Goal: Task Accomplishment & Management: Contribute content

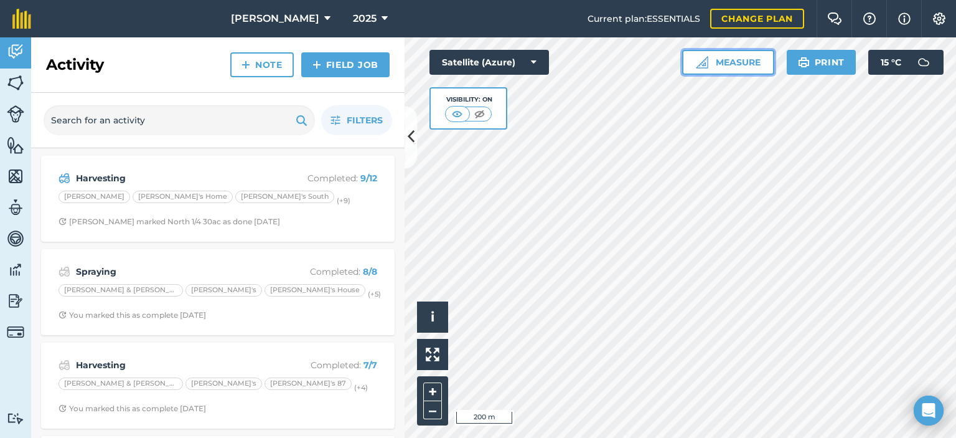
click at [733, 63] on button "Measure" at bounding box center [728, 62] width 92 height 25
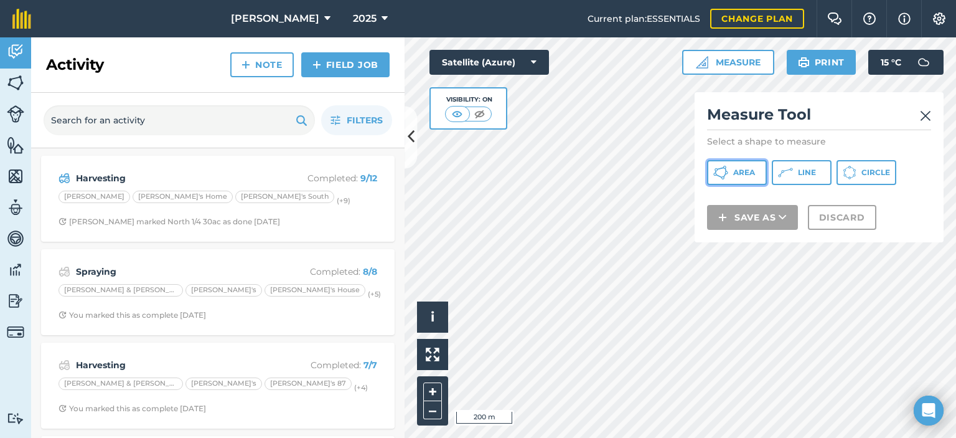
click at [749, 172] on span "Area" at bounding box center [744, 172] width 22 height 10
click at [930, 111] on img at bounding box center [925, 115] width 11 height 15
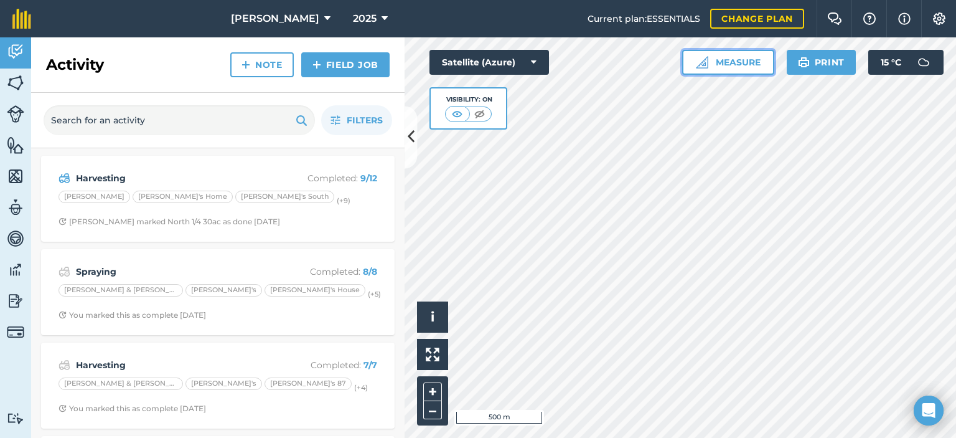
click at [695, 54] on button "Measure" at bounding box center [728, 62] width 92 height 25
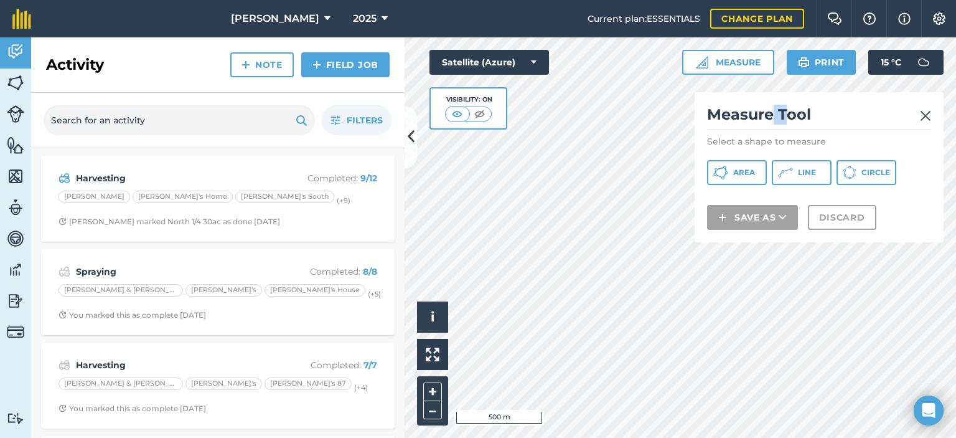
drag, startPoint x: 782, startPoint y: 115, endPoint x: 773, endPoint y: 109, distance: 10.4
click at [773, 111] on h2 "Measure Tool" at bounding box center [819, 118] width 224 height 26
drag, startPoint x: 854, startPoint y: 106, endPoint x: 867, endPoint y: 118, distance: 17.6
click at [867, 118] on h2 "Measure Tool" at bounding box center [819, 118] width 224 height 26
click at [756, 168] on button "Area" at bounding box center [737, 172] width 60 height 25
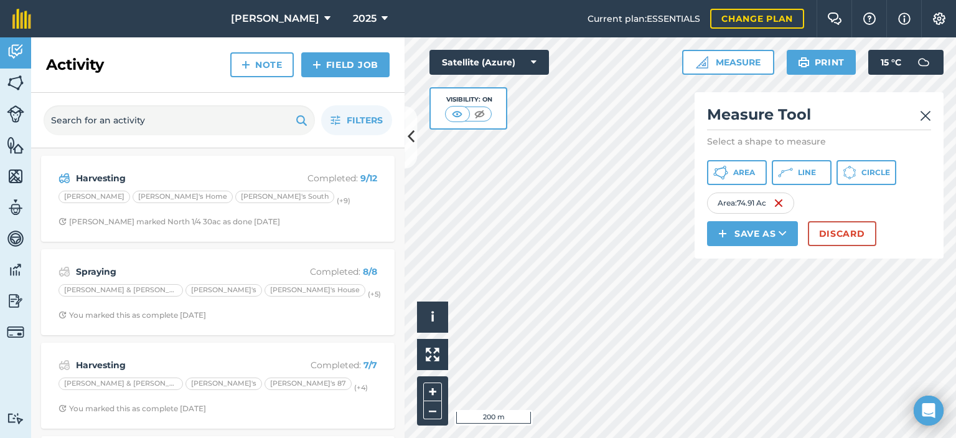
click at [926, 115] on img at bounding box center [925, 115] width 11 height 15
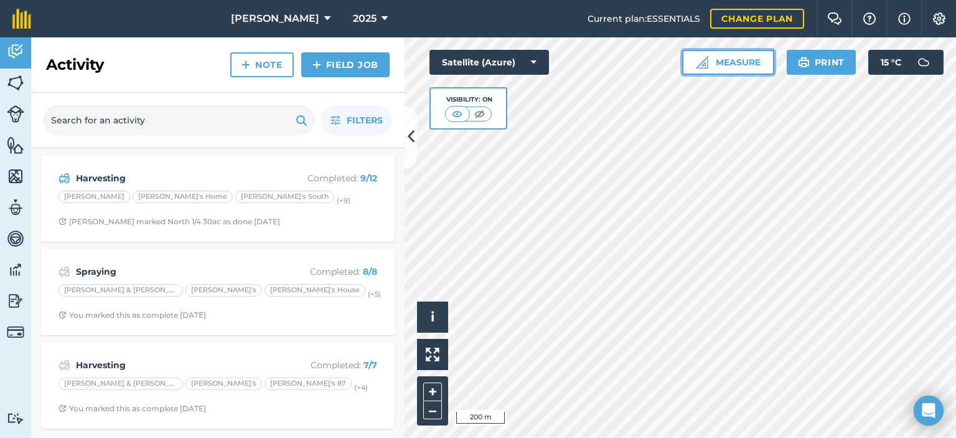
click at [733, 63] on button "Measure" at bounding box center [728, 62] width 92 height 25
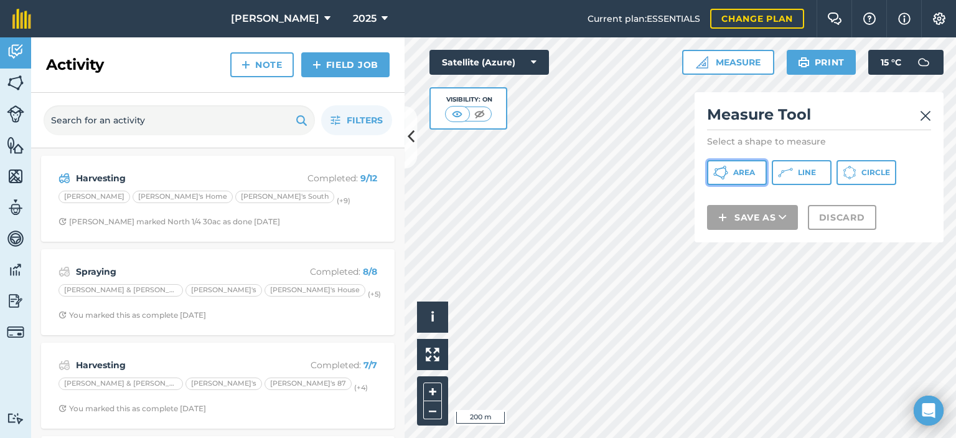
click at [734, 177] on button "Area" at bounding box center [737, 172] width 60 height 25
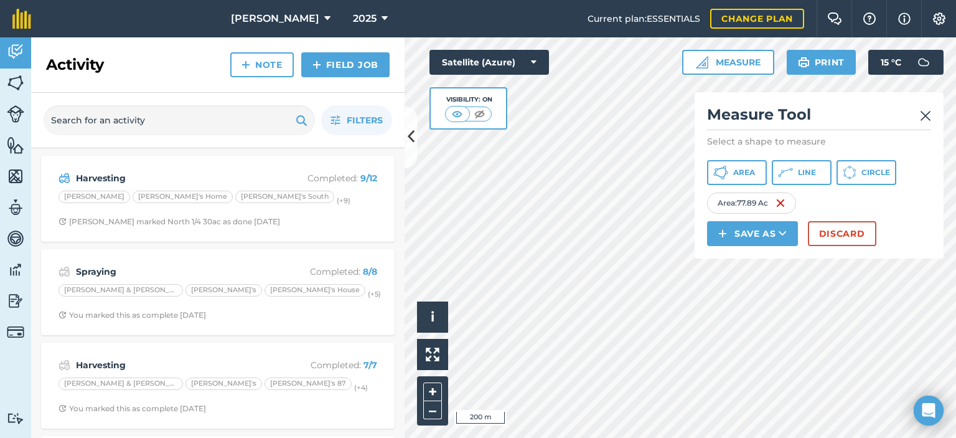
click at [926, 115] on img at bounding box center [925, 115] width 11 height 15
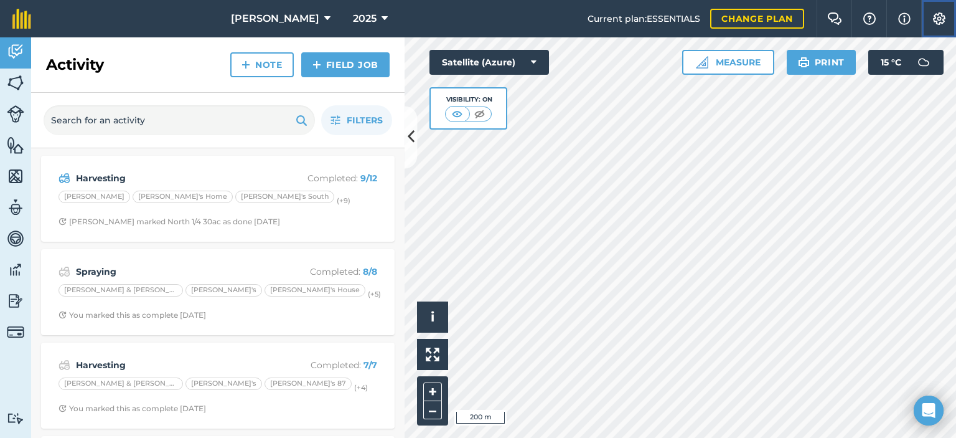
click at [945, 22] on img at bounding box center [939, 18] width 15 height 12
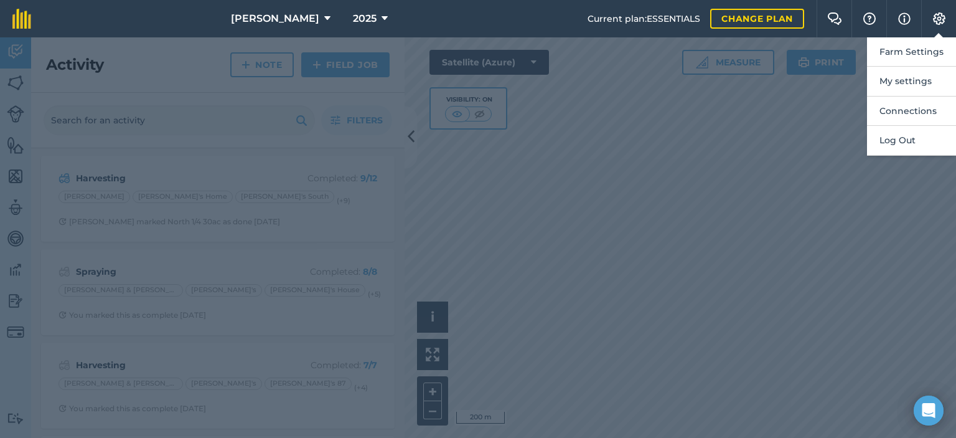
click at [757, 192] on div at bounding box center [478, 237] width 956 height 400
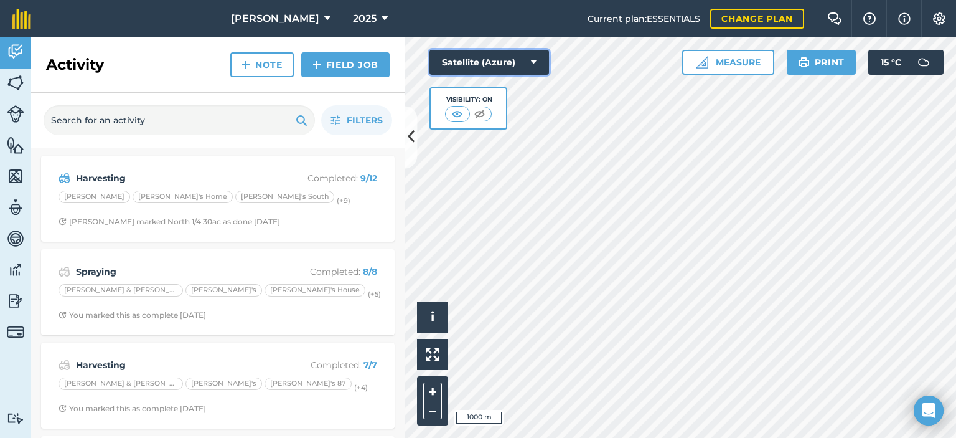
click at [533, 62] on icon at bounding box center [534, 62] width 6 height 12
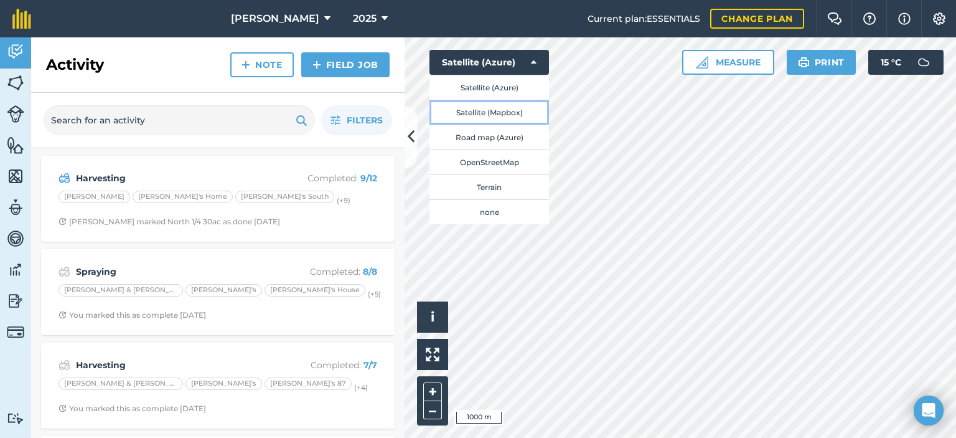
click at [492, 112] on button "Satellite (Mapbox)" at bounding box center [489, 112] width 120 height 25
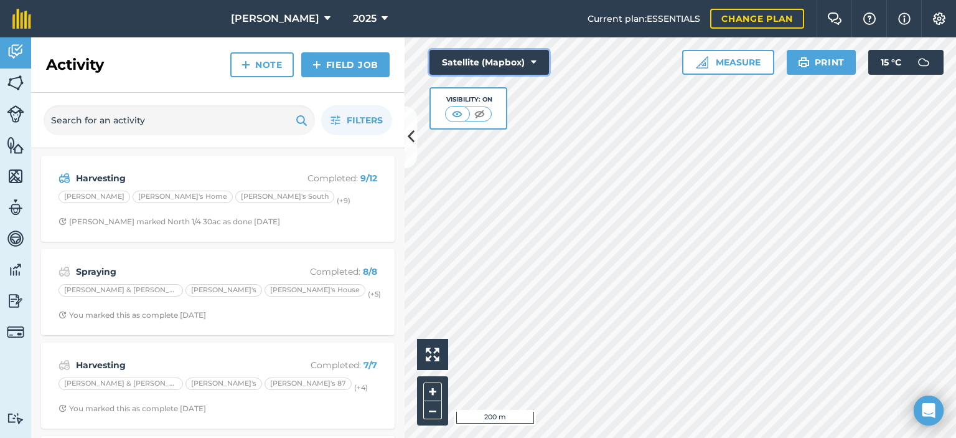
click at [535, 62] on icon at bounding box center [534, 62] width 6 height 12
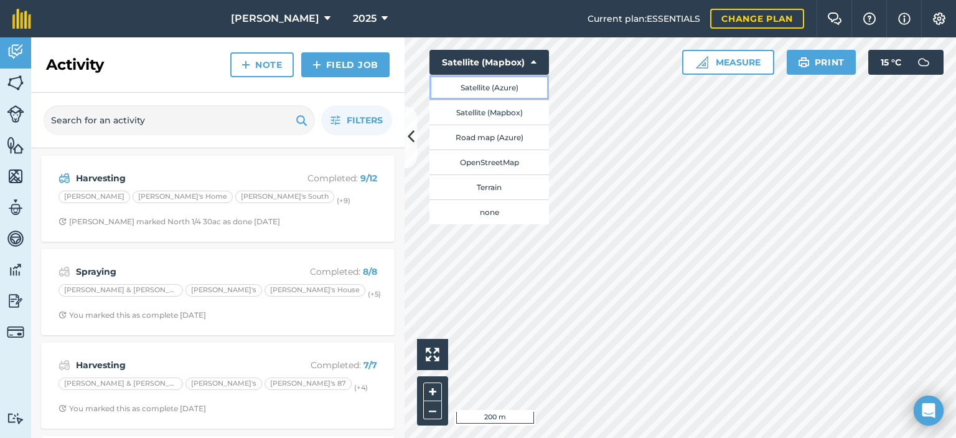
click at [505, 90] on button "Satellite (Azure)" at bounding box center [489, 87] width 120 height 25
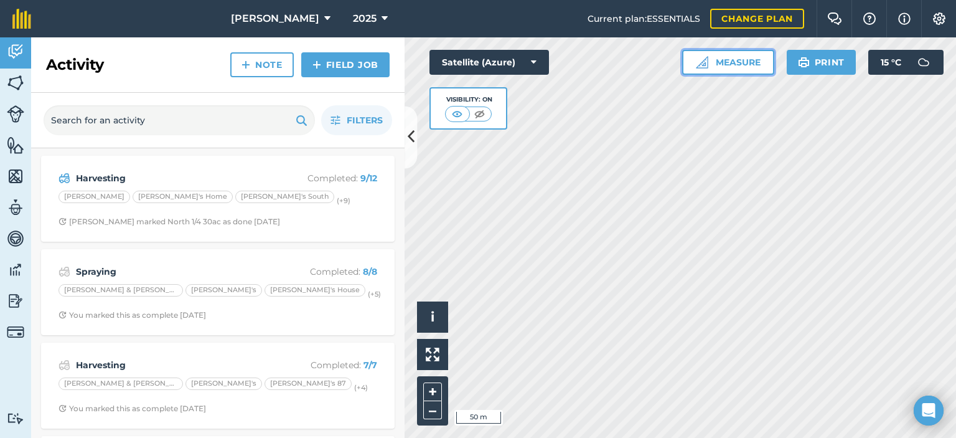
click at [721, 58] on button "Measure" at bounding box center [728, 62] width 92 height 25
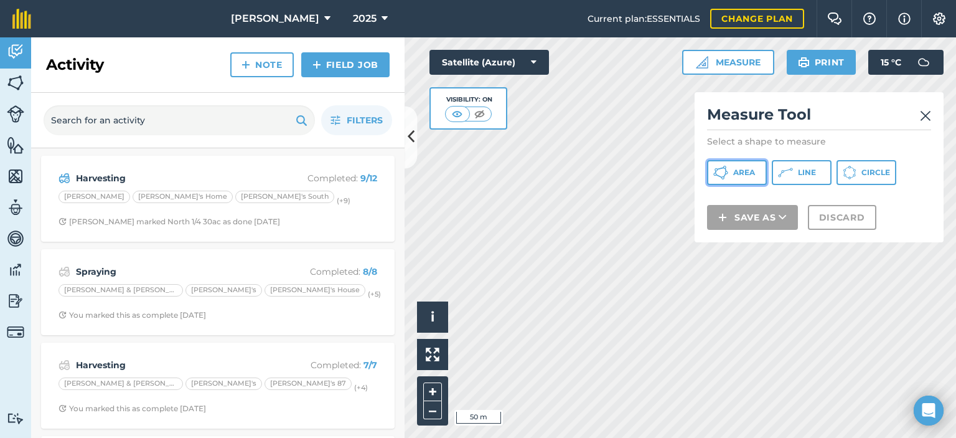
click at [732, 171] on button "Area" at bounding box center [737, 172] width 60 height 25
click at [925, 114] on img at bounding box center [925, 115] width 11 height 15
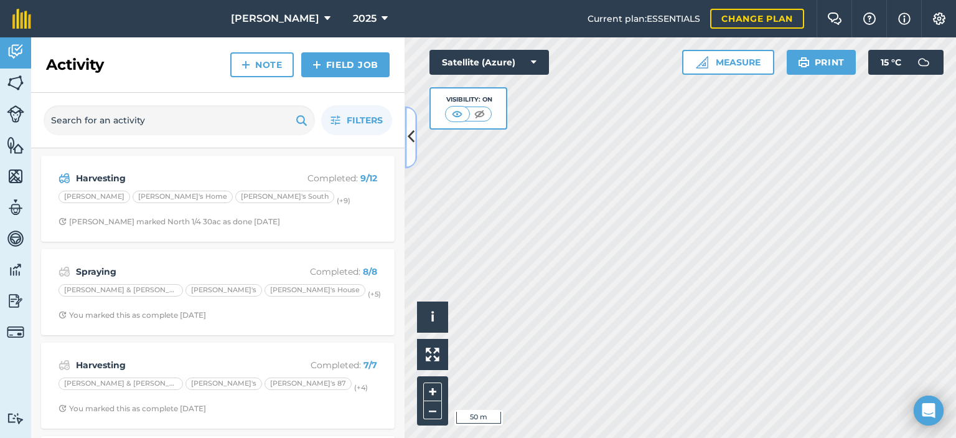
click at [410, 134] on icon at bounding box center [411, 137] width 7 height 22
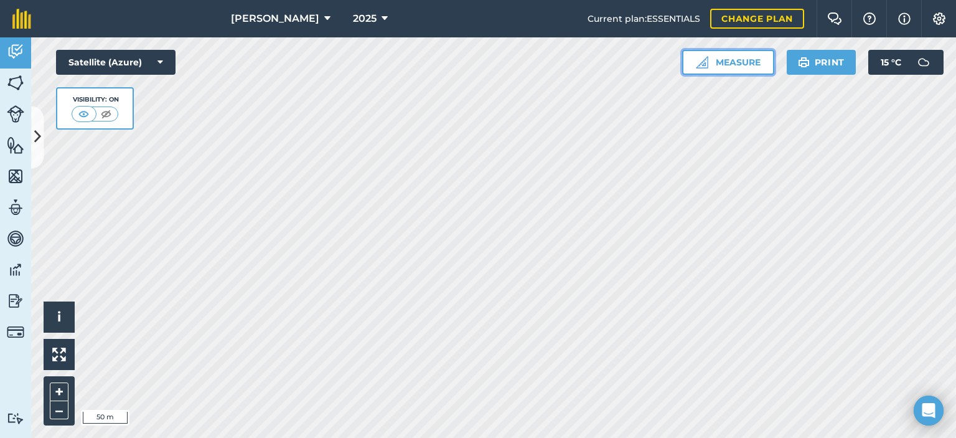
click at [757, 63] on button "Measure" at bounding box center [728, 62] width 92 height 25
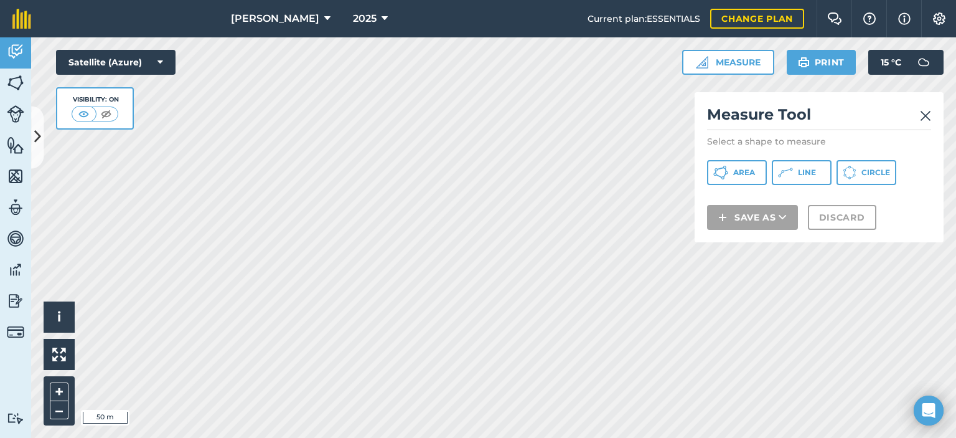
click at [839, 115] on h2 "Measure Tool" at bounding box center [819, 118] width 224 height 26
click at [734, 166] on button "Area" at bounding box center [737, 172] width 60 height 25
click at [593, 0] on html "Dave White 2025 Current plan : ESSENTIALS Change plan Farm Chat Help Info Setti…" at bounding box center [478, 219] width 956 height 438
click at [526, 22] on div "Dave White 2025 Current plan : ESSENTIALS Change plan Farm Chat Help Info Setti…" at bounding box center [478, 219] width 956 height 438
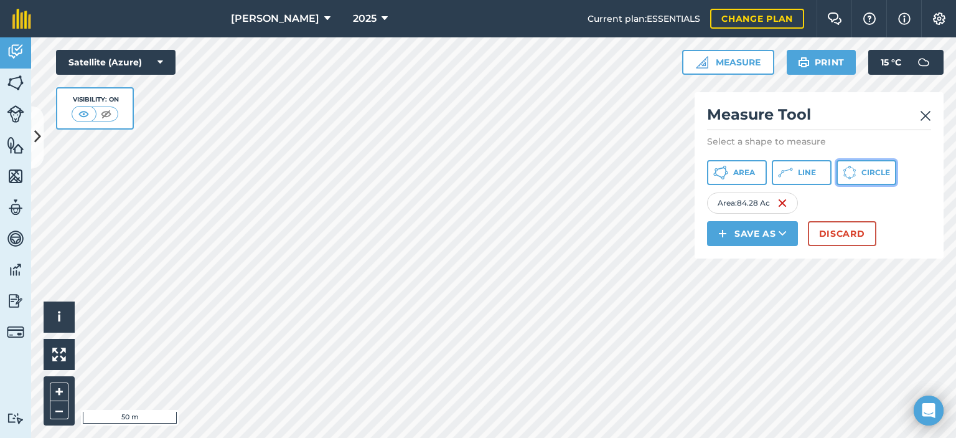
click at [862, 171] on span "Circle" at bounding box center [875, 172] width 29 height 10
click at [722, 171] on icon at bounding box center [720, 172] width 15 height 15
click at [779, 231] on icon at bounding box center [783, 233] width 8 height 12
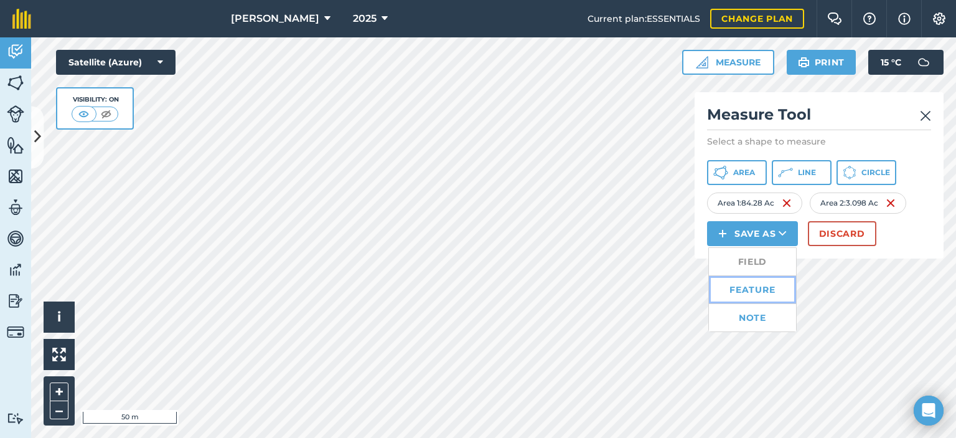
click at [766, 288] on link "Feature" at bounding box center [752, 289] width 87 height 27
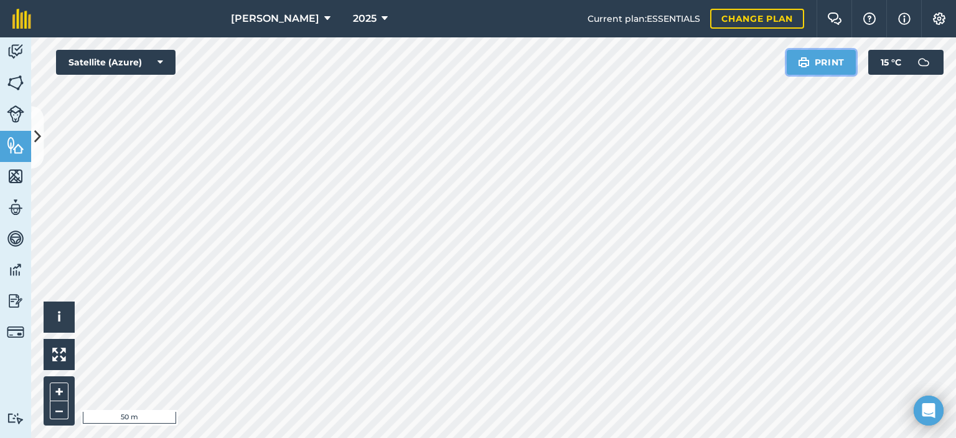
click at [814, 63] on button "Print" at bounding box center [822, 62] width 70 height 25
click at [37, 136] on icon at bounding box center [37, 137] width 7 height 22
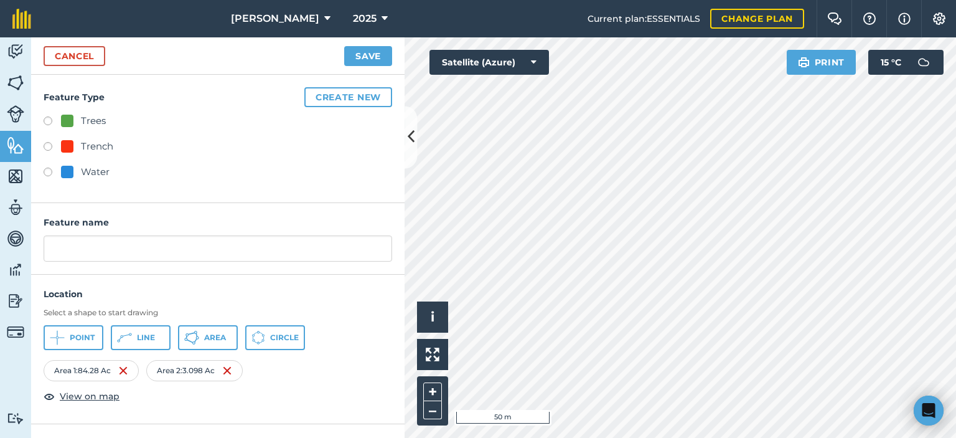
click at [46, 118] on label at bounding box center [52, 122] width 17 height 12
radio input "true"
type input "Trees"
click at [359, 57] on button "Save" at bounding box center [368, 56] width 48 height 20
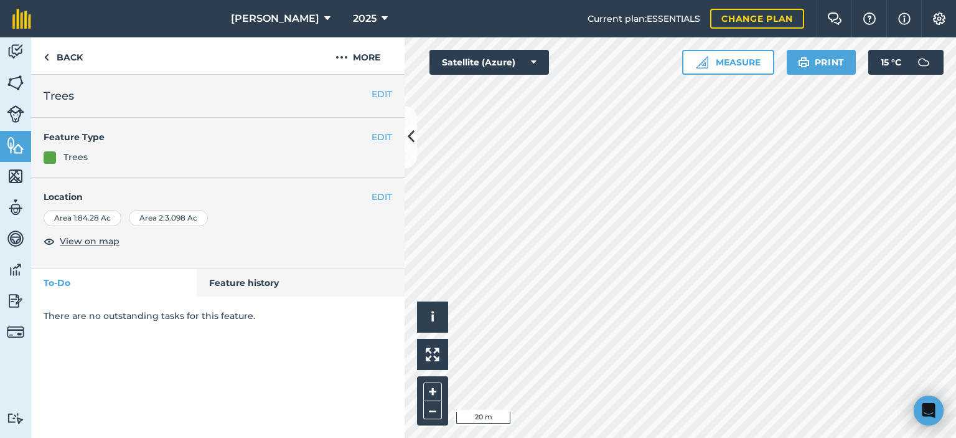
click at [89, 216] on div "Area 1 : 84.28 Ac" at bounding box center [83, 218] width 78 height 16
click at [87, 220] on div "Area 1 : 84.28 Ac" at bounding box center [83, 218] width 78 height 16
click at [377, 197] on button "EDIT" at bounding box center [382, 197] width 21 height 14
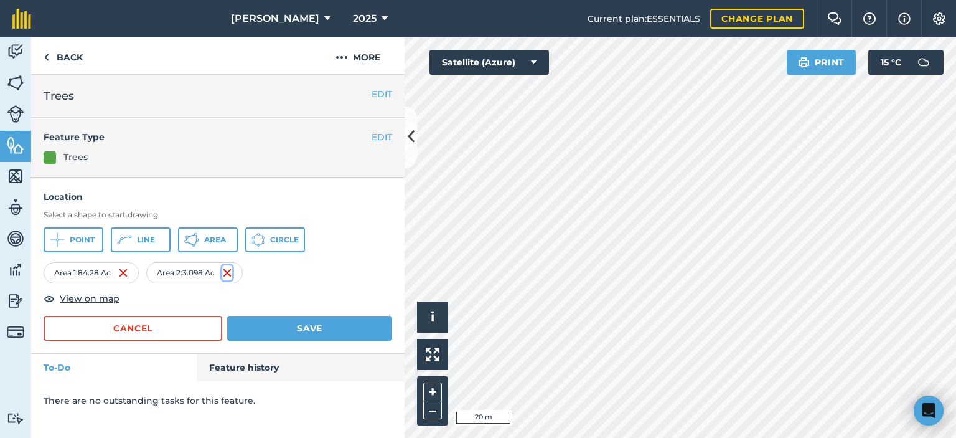
click at [232, 272] on img at bounding box center [227, 272] width 10 height 15
click at [267, 154] on div "Trees" at bounding box center [218, 157] width 349 height 14
click at [378, 131] on button "EDIT" at bounding box center [382, 137] width 21 height 14
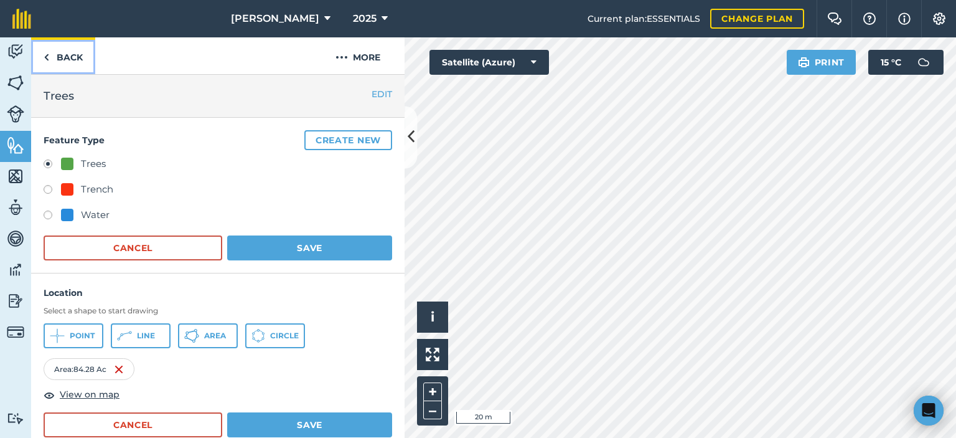
click at [50, 53] on link "Back" at bounding box center [63, 55] width 64 height 37
click at [48, 59] on img at bounding box center [47, 57] width 6 height 15
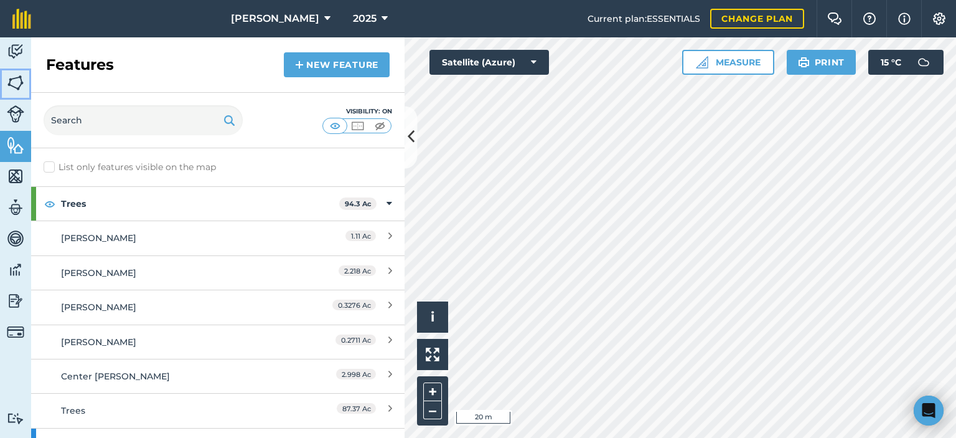
click at [16, 82] on img at bounding box center [15, 82] width 17 height 19
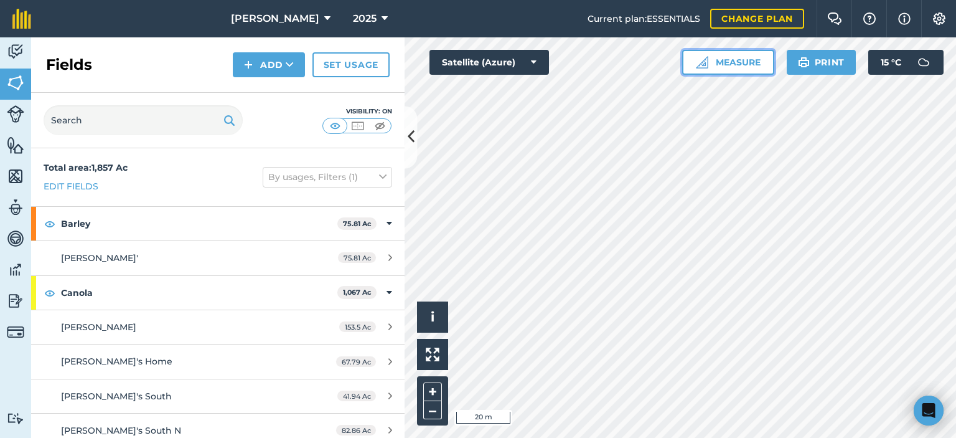
click at [747, 66] on button "Measure" at bounding box center [728, 62] width 92 height 25
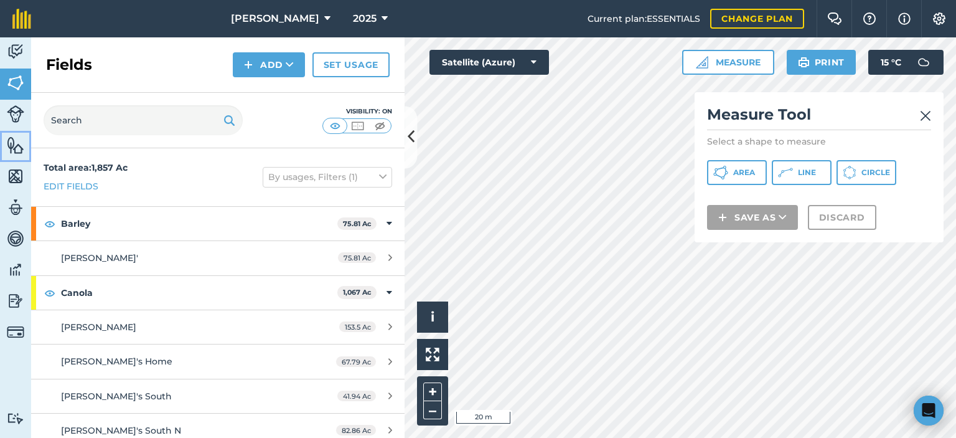
click at [14, 141] on img at bounding box center [15, 145] width 17 height 19
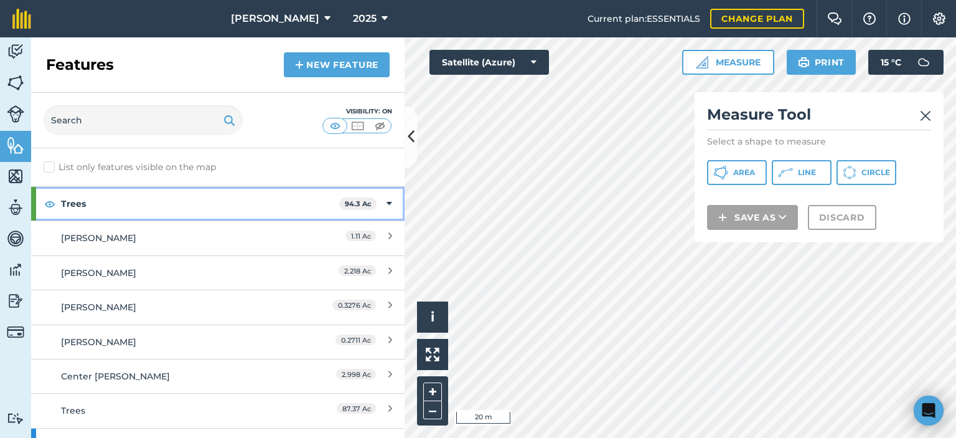
click at [275, 204] on strong "Trees" at bounding box center [200, 204] width 278 height 34
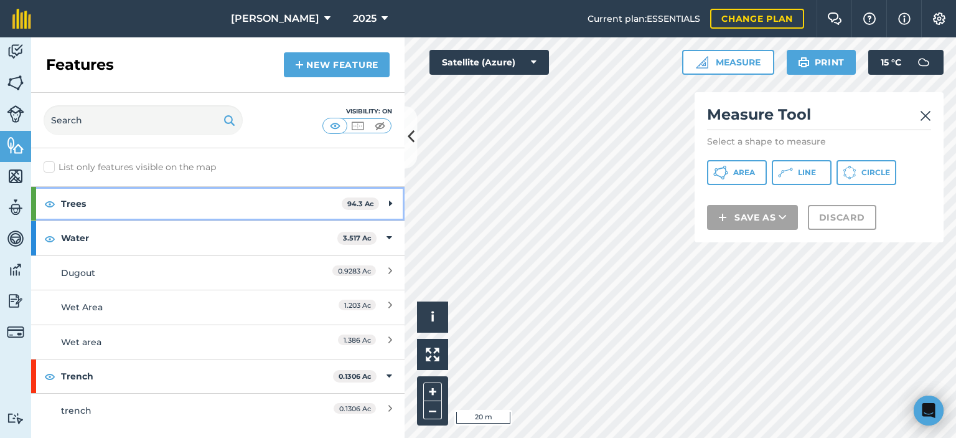
click at [388, 201] on div "Trees 94.3 Ac" at bounding box center [217, 204] width 373 height 34
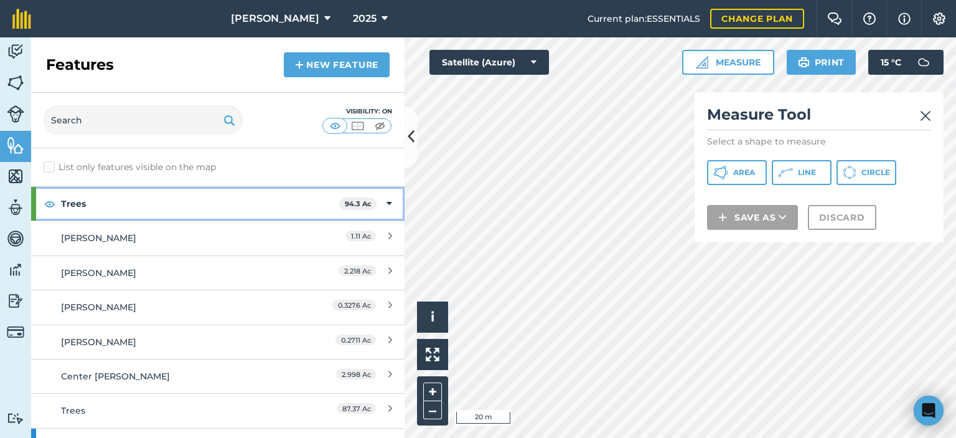
click at [387, 201] on icon at bounding box center [390, 204] width 6 height 14
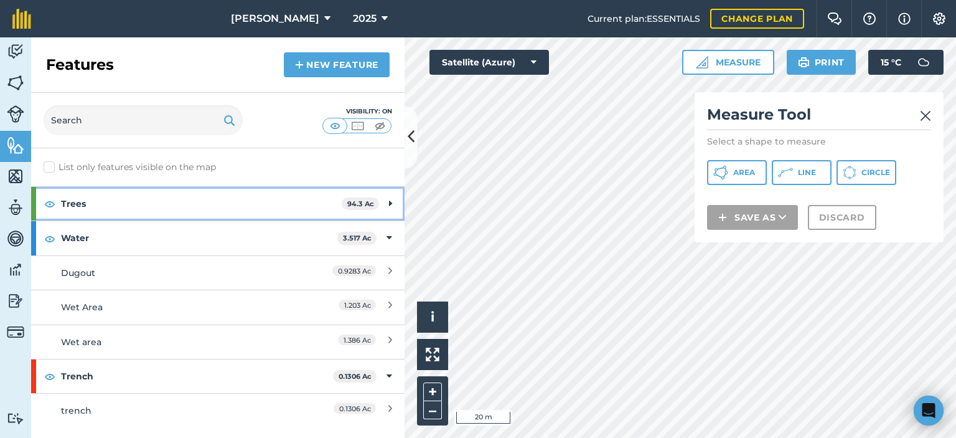
drag, startPoint x: 218, startPoint y: 203, endPoint x: 182, endPoint y: 209, distance: 36.6
click at [182, 210] on strong "Trees" at bounding box center [201, 204] width 281 height 34
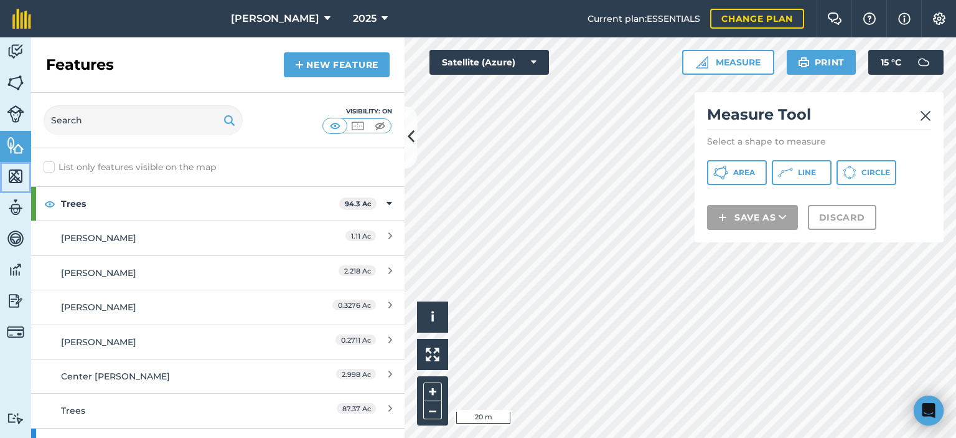
click at [12, 179] on img at bounding box center [15, 176] width 17 height 19
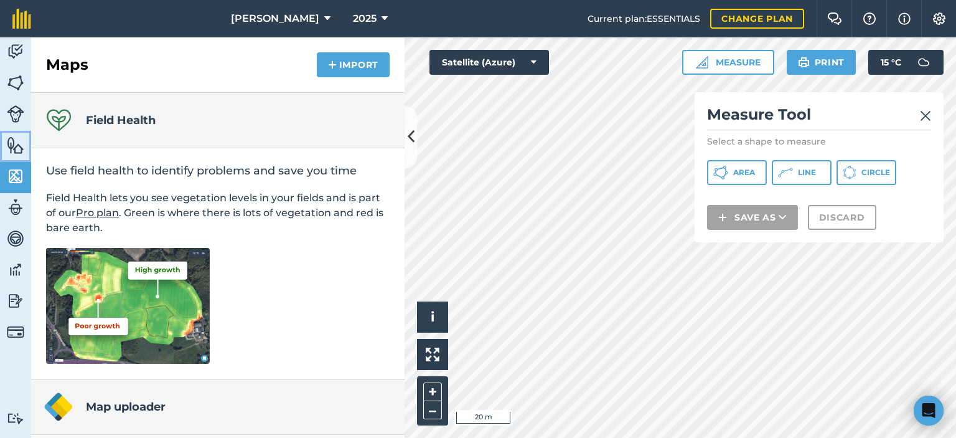
click at [15, 143] on img at bounding box center [15, 145] width 17 height 19
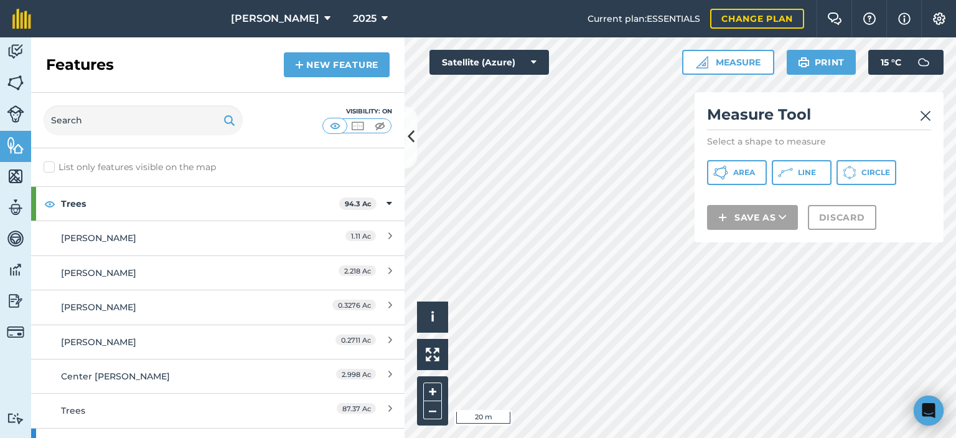
click at [927, 116] on img at bounding box center [925, 115] width 11 height 15
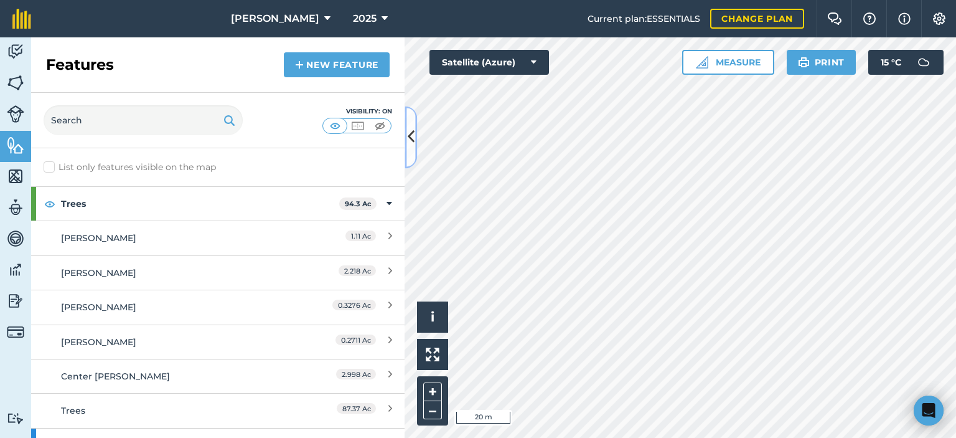
click at [413, 124] on button at bounding box center [411, 137] width 12 height 62
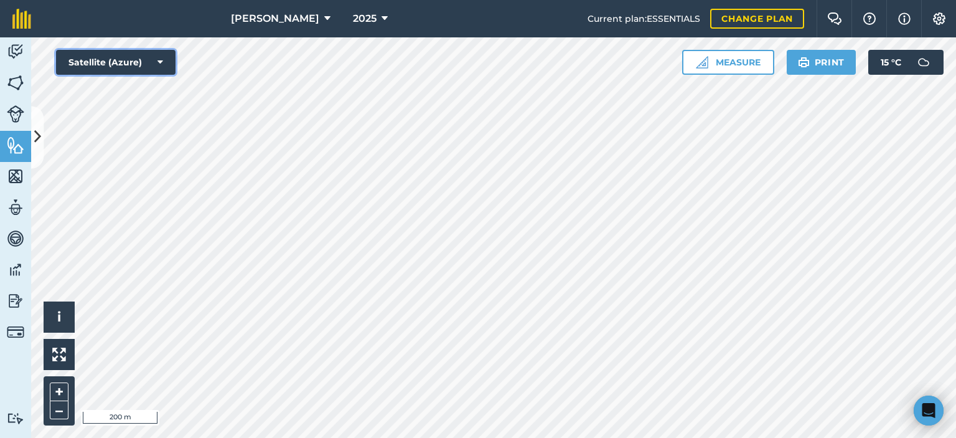
click at [157, 61] on button "Satellite (Azure)" at bounding box center [116, 62] width 120 height 25
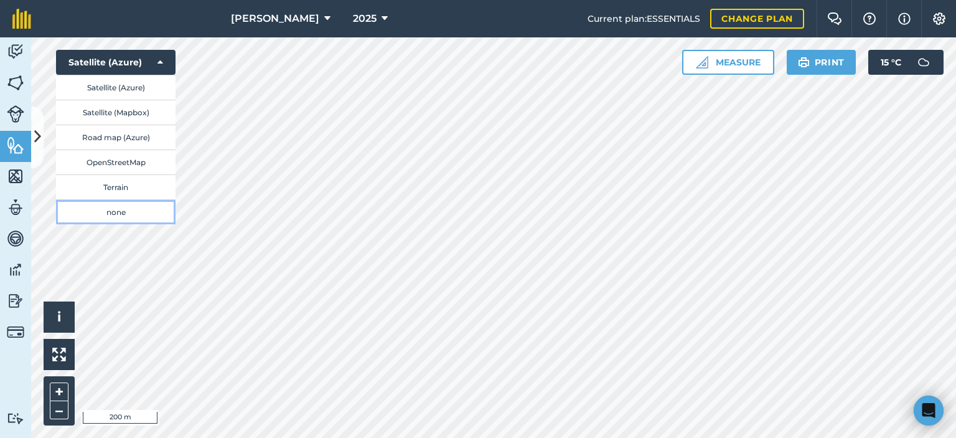
click at [118, 214] on button "none" at bounding box center [116, 211] width 120 height 25
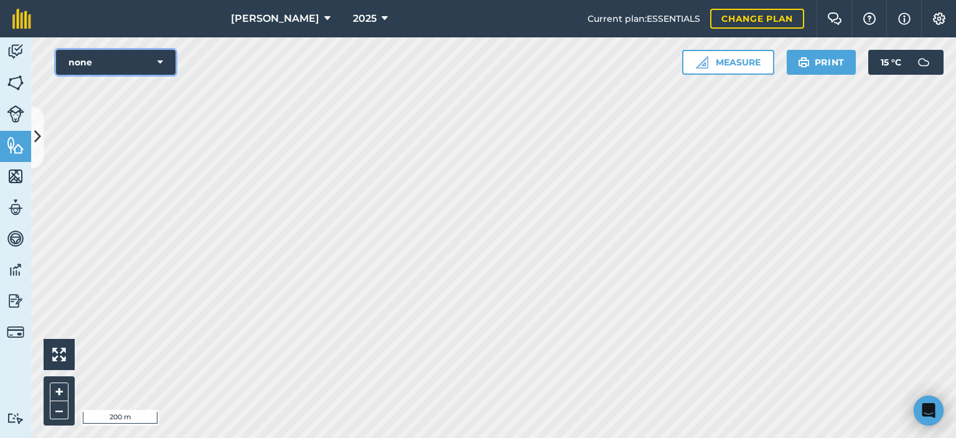
click at [158, 61] on icon at bounding box center [160, 62] width 6 height 12
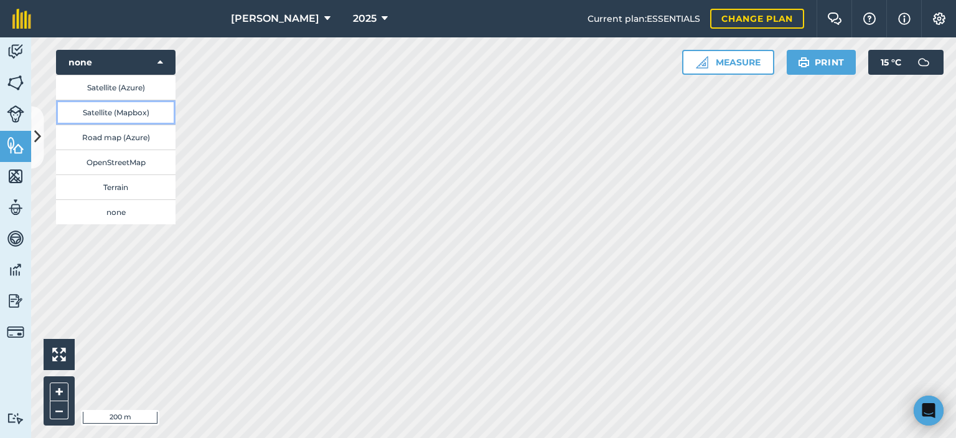
click at [128, 114] on button "Satellite (Mapbox)" at bounding box center [116, 112] width 120 height 25
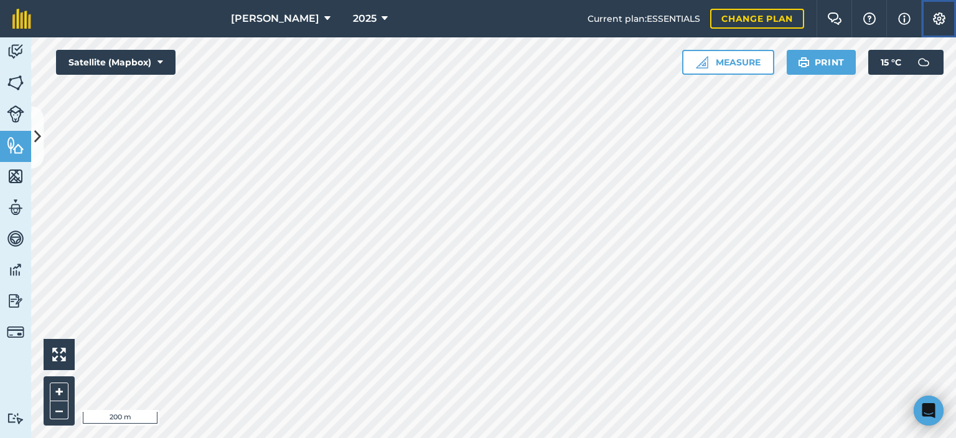
click at [941, 21] on img at bounding box center [939, 18] width 15 height 12
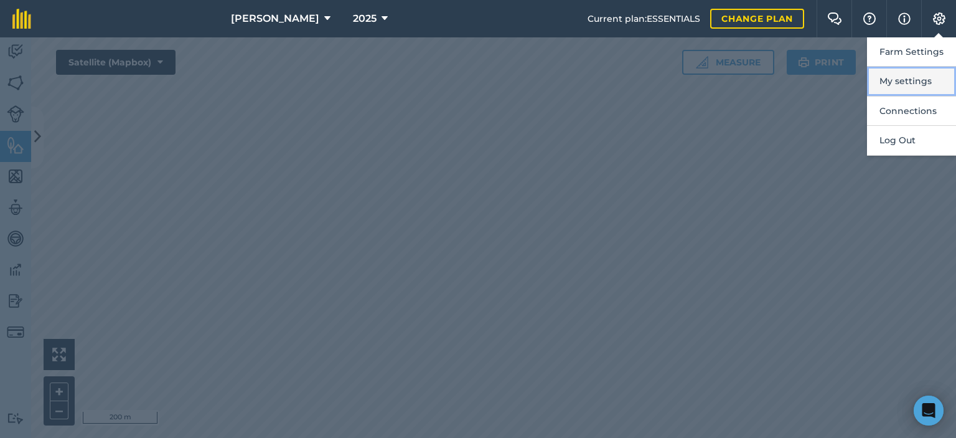
click at [914, 79] on button "My settings" at bounding box center [911, 81] width 89 height 29
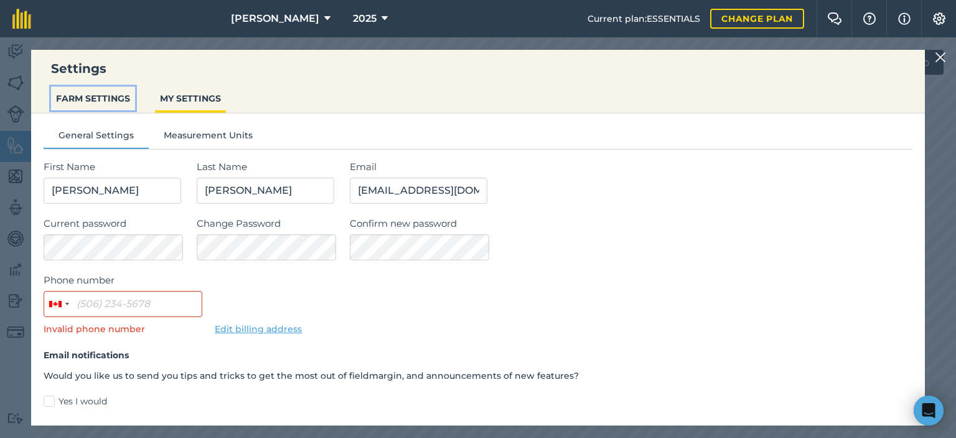
click at [106, 95] on button "FARM SETTINGS" at bounding box center [93, 99] width 84 height 24
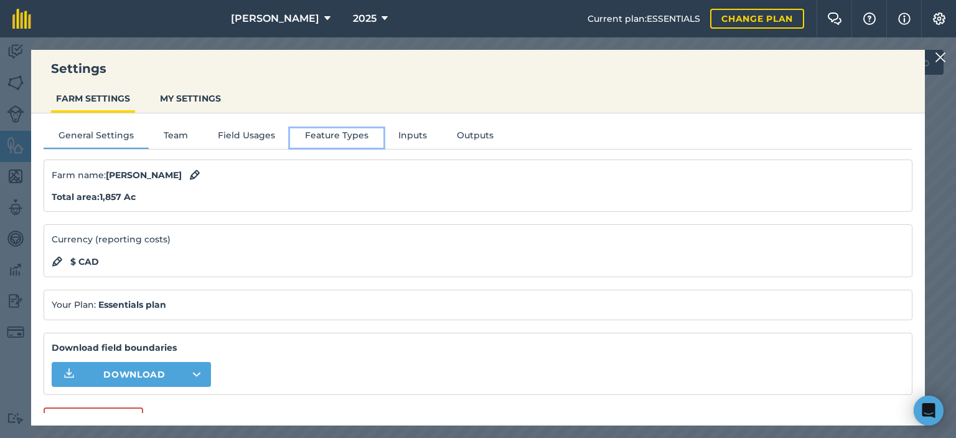
click at [355, 136] on button "Feature Types" at bounding box center [336, 137] width 93 height 19
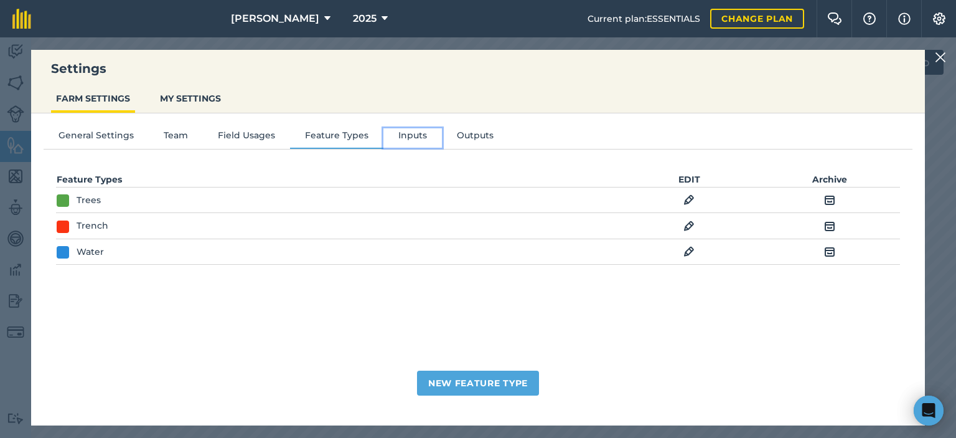
click at [403, 132] on button "Inputs" at bounding box center [412, 137] width 59 height 19
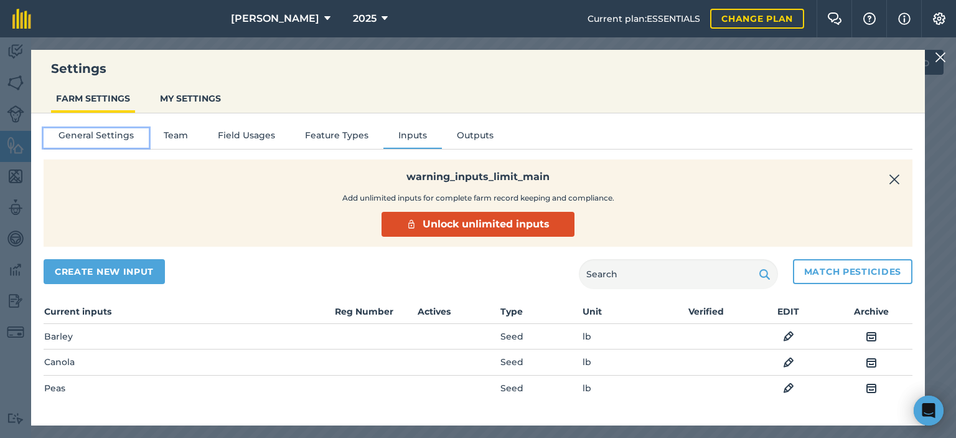
click at [117, 137] on button "General Settings" at bounding box center [96, 137] width 105 height 19
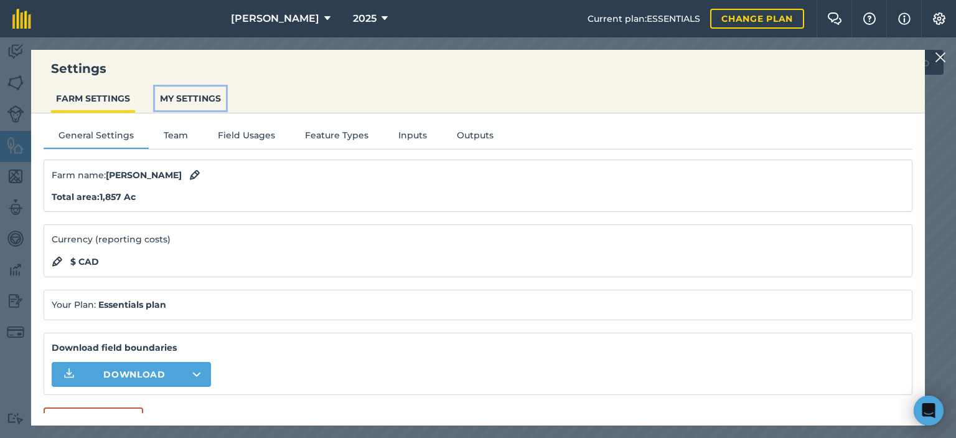
click at [200, 96] on button "MY SETTINGS" at bounding box center [190, 99] width 71 height 24
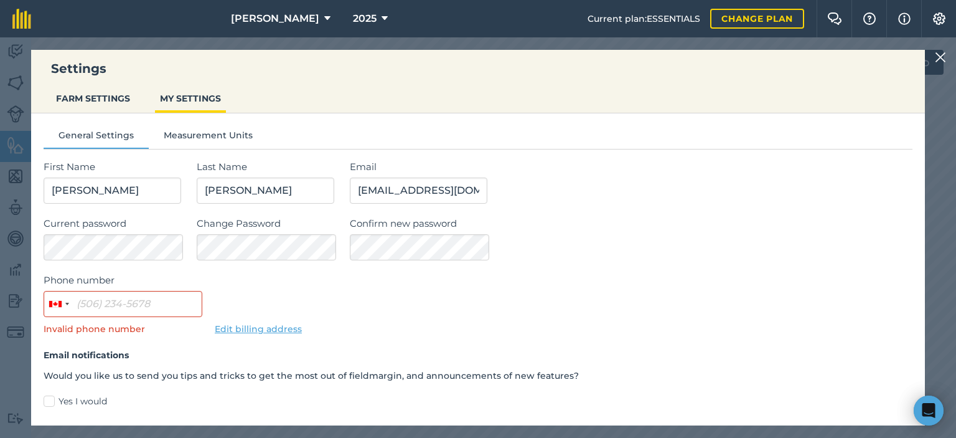
click at [13, 109] on div "Settings FARM SETTINGS MY SETTINGS General Settings Measurement Units First Nam…" at bounding box center [478, 237] width 956 height 400
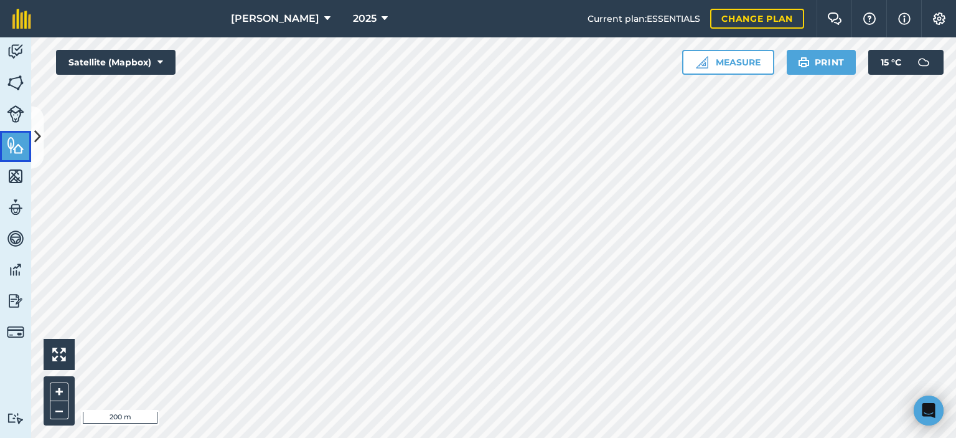
click at [20, 146] on img at bounding box center [15, 145] width 17 height 19
click at [39, 138] on icon at bounding box center [37, 137] width 7 height 22
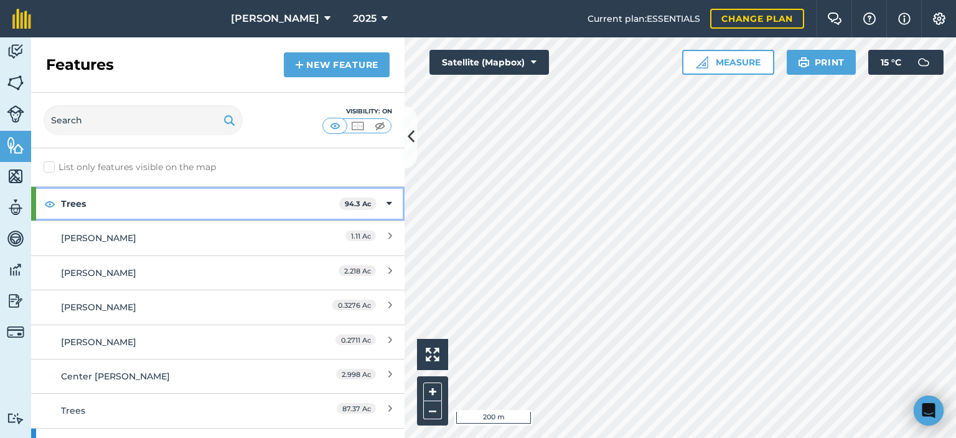
drag, startPoint x: 349, startPoint y: 204, endPoint x: 152, endPoint y: 200, distance: 196.7
click at [152, 200] on strong "Trees" at bounding box center [200, 204] width 278 height 34
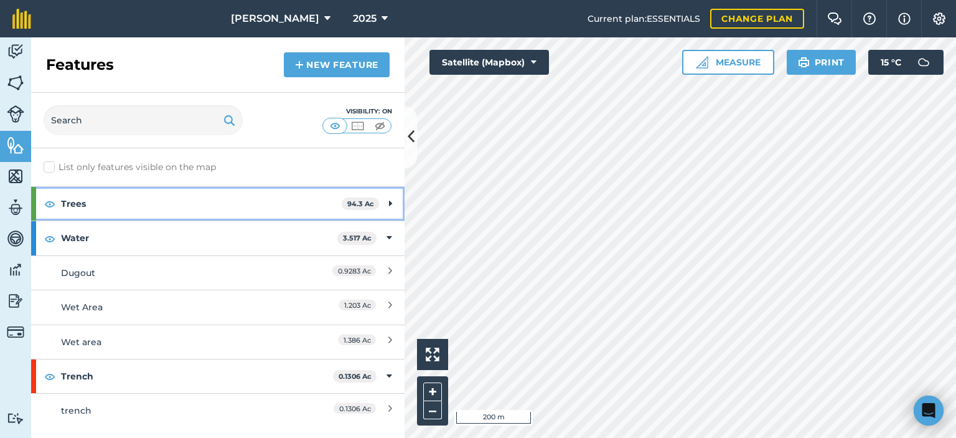
click at [152, 200] on strong "Trees" at bounding box center [201, 204] width 281 height 34
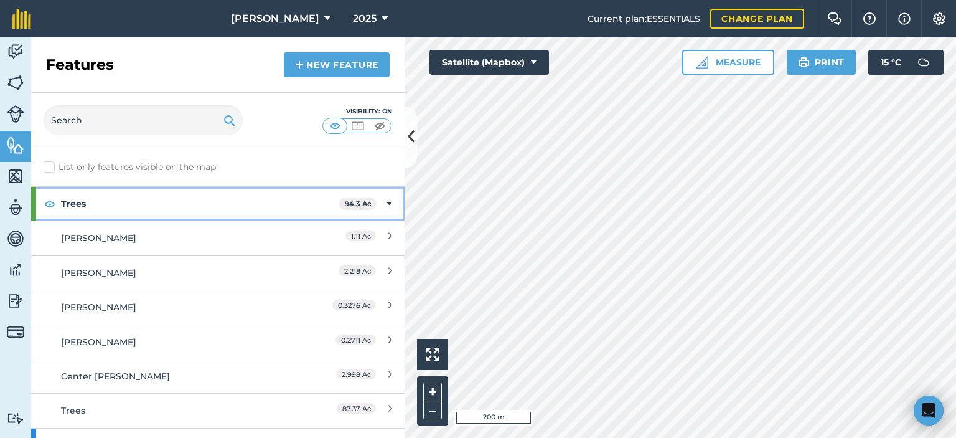
click at [152, 200] on strong "Trees" at bounding box center [200, 204] width 278 height 34
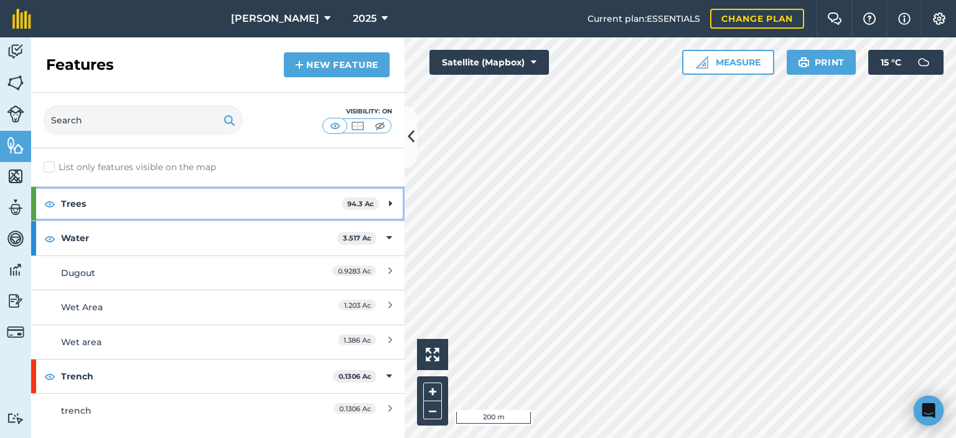
click at [152, 200] on strong "Trees" at bounding box center [201, 204] width 281 height 34
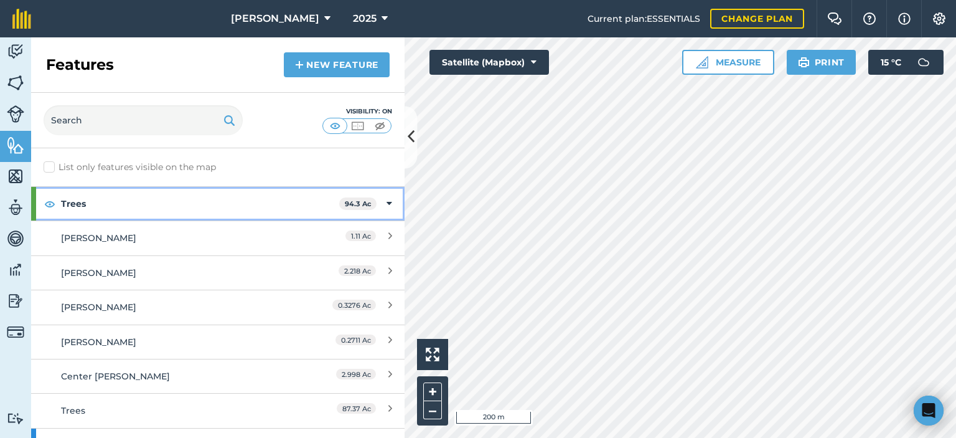
click at [152, 200] on strong "Trees" at bounding box center [200, 204] width 278 height 34
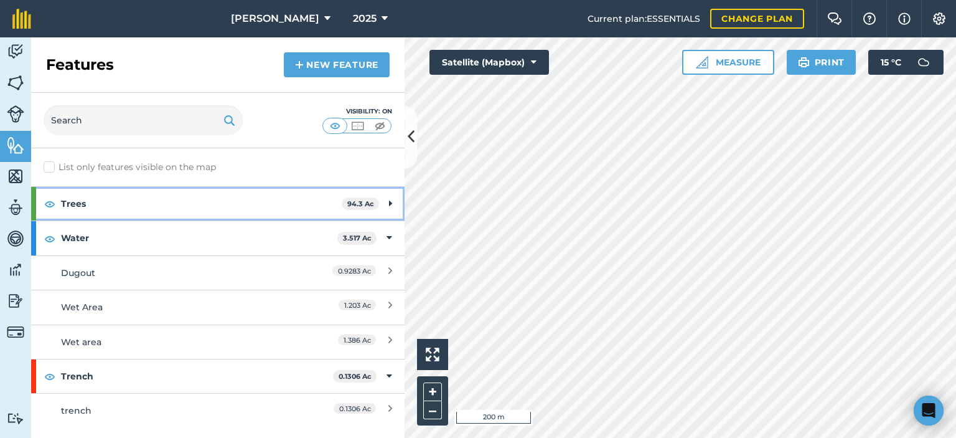
click at [200, 204] on strong "Trees" at bounding box center [201, 204] width 281 height 34
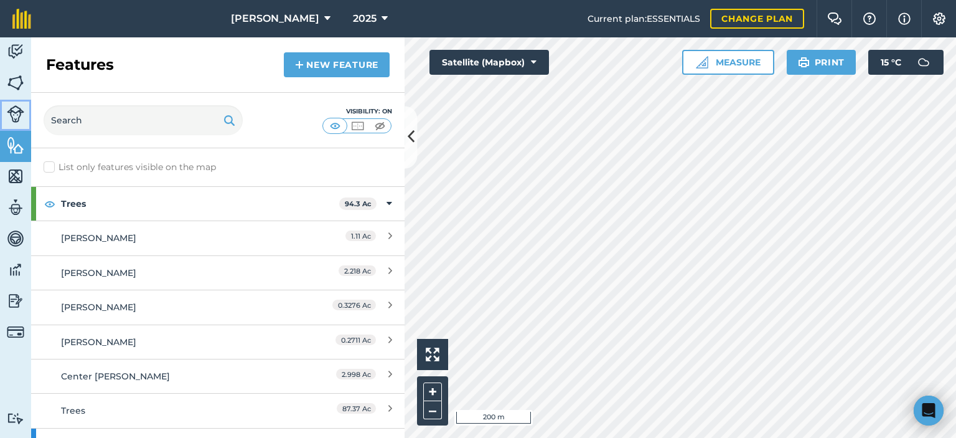
click at [17, 115] on img at bounding box center [15, 113] width 17 height 17
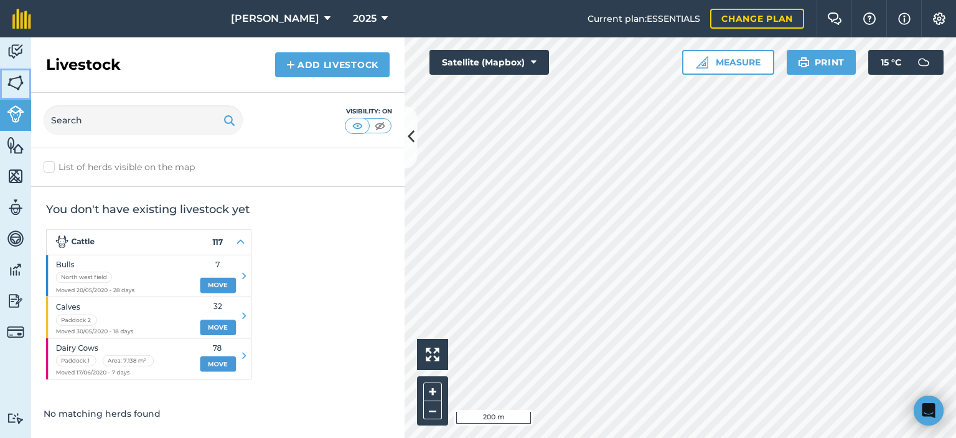
click at [21, 77] on img at bounding box center [15, 82] width 17 height 19
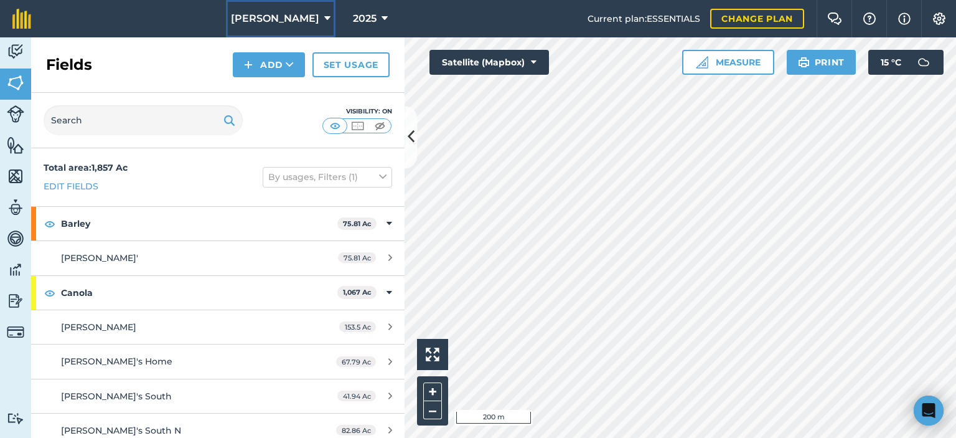
click at [294, 17] on span "Dave White" at bounding box center [275, 18] width 88 height 15
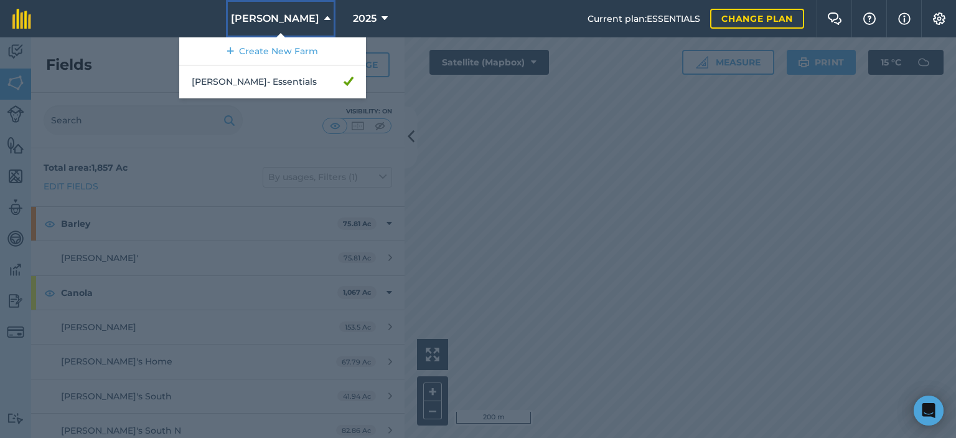
click at [302, 11] on span "Dave White" at bounding box center [275, 18] width 88 height 15
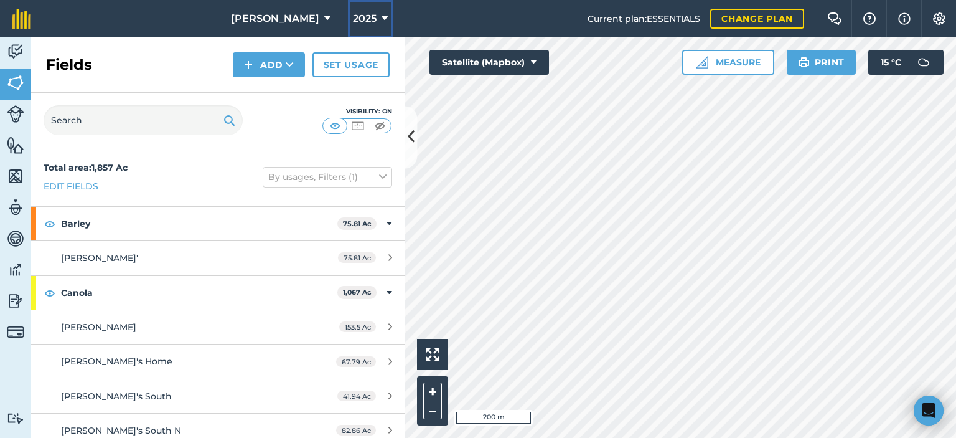
click at [362, 17] on button "2025" at bounding box center [370, 18] width 45 height 37
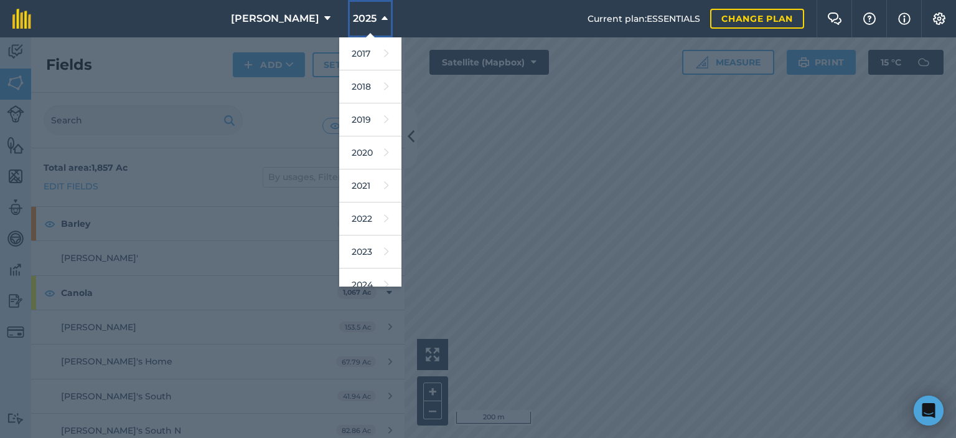
click at [362, 17] on button "2025" at bounding box center [370, 18] width 45 height 37
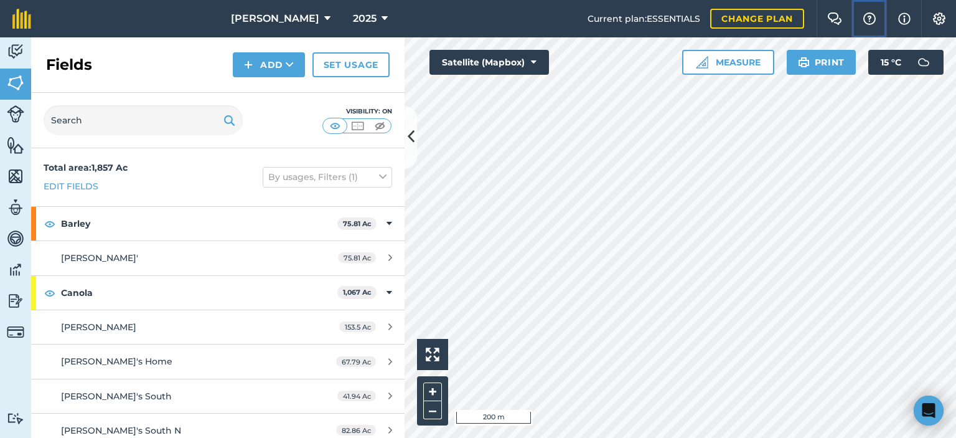
click at [866, 19] on img at bounding box center [869, 18] width 15 height 12
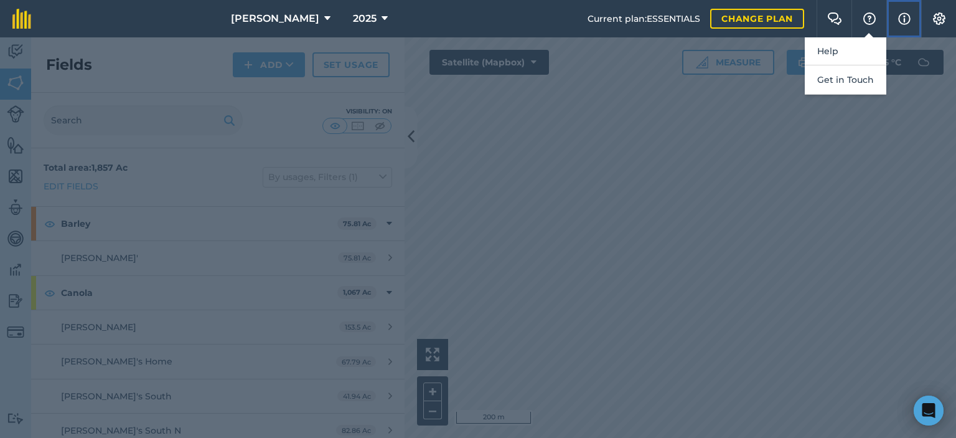
click at [901, 18] on img at bounding box center [904, 18] width 12 height 15
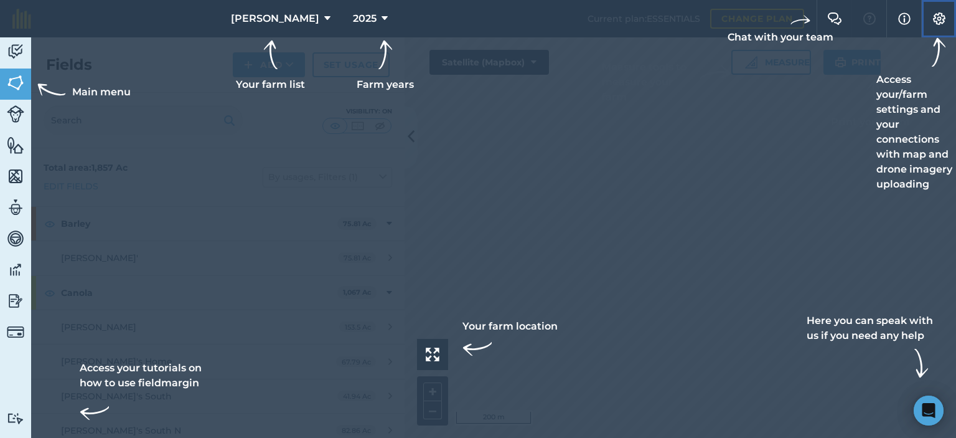
click at [937, 17] on img at bounding box center [939, 18] width 15 height 12
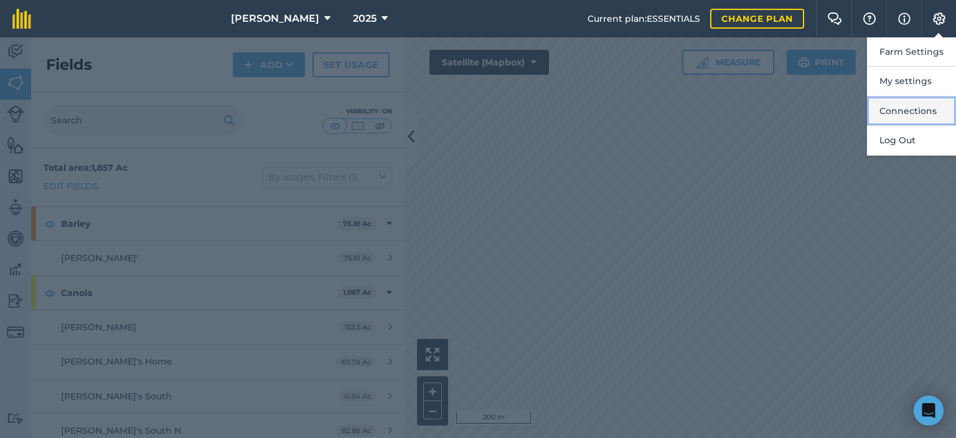
click at [923, 111] on button "Connections" at bounding box center [911, 110] width 89 height 29
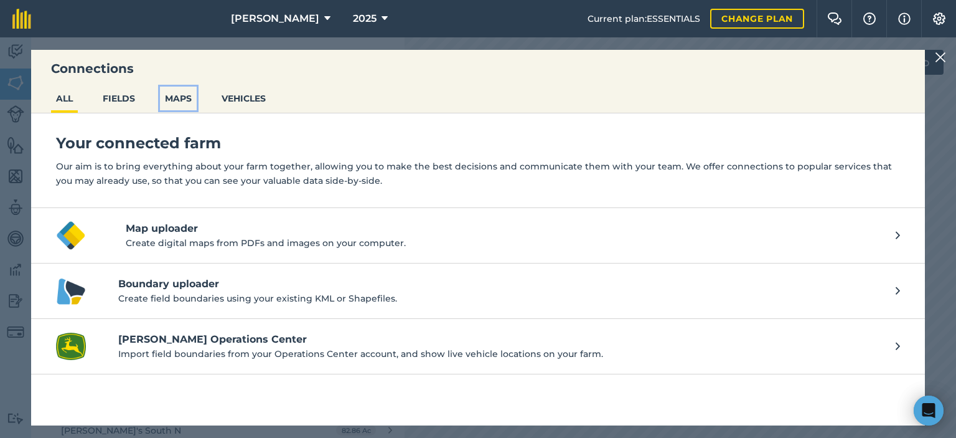
click at [180, 96] on button "MAPS" at bounding box center [178, 99] width 37 height 24
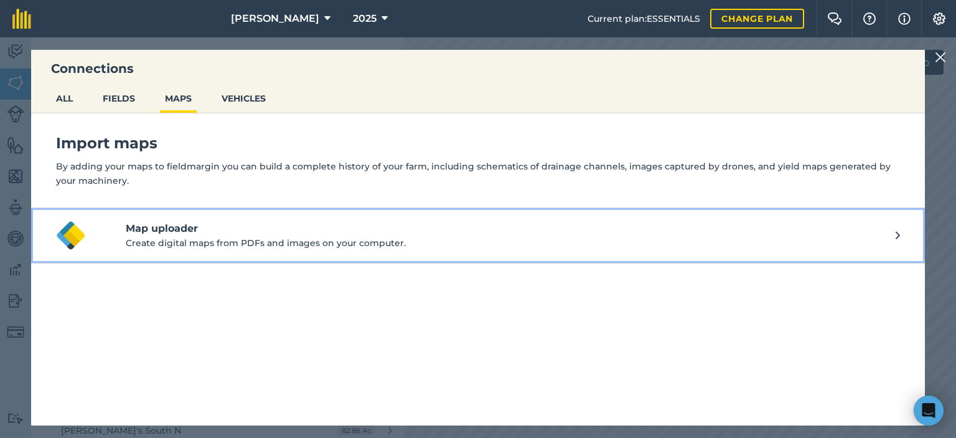
click at [161, 232] on h4 "Map uploader" at bounding box center [511, 228] width 770 height 15
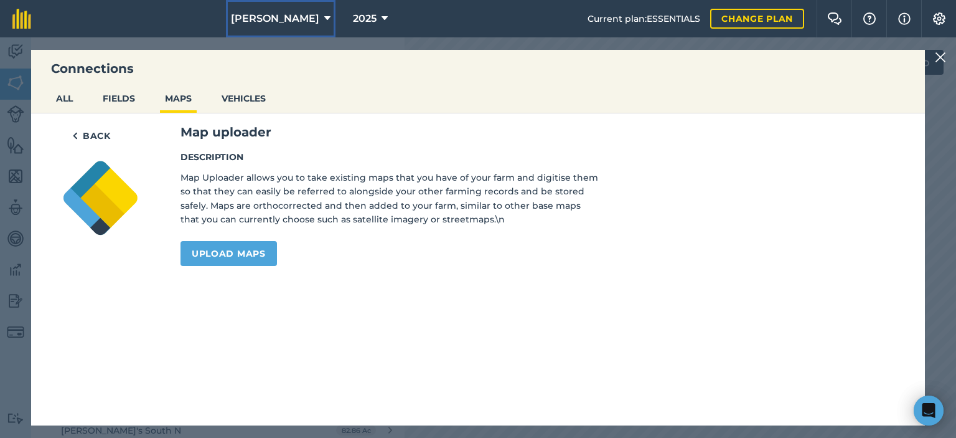
click at [324, 16] on icon at bounding box center [327, 18] width 6 height 15
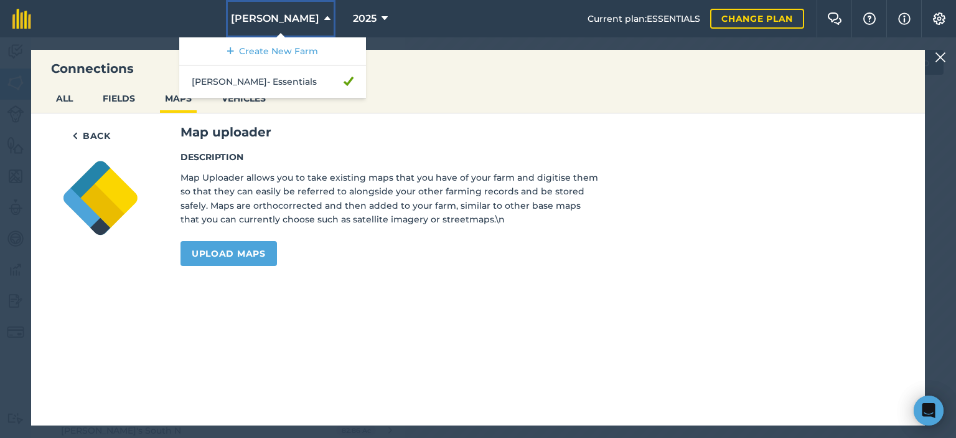
click at [324, 16] on icon at bounding box center [327, 18] width 6 height 15
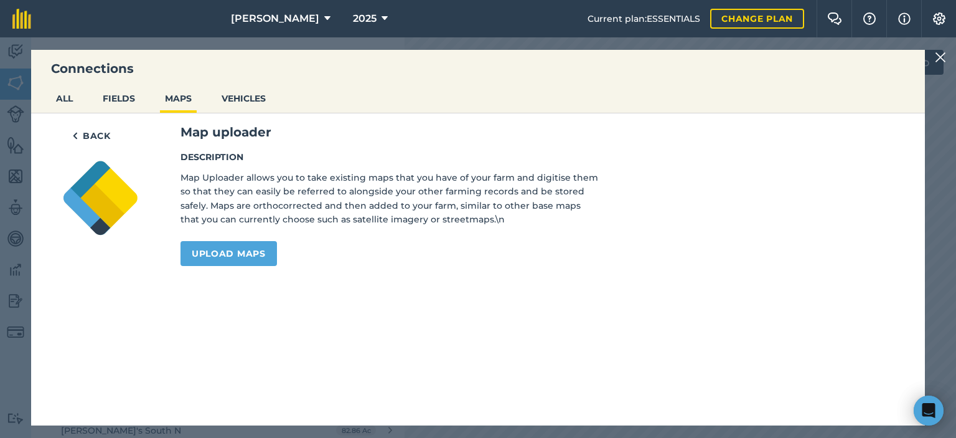
click at [945, 57] on img at bounding box center [940, 57] width 11 height 15
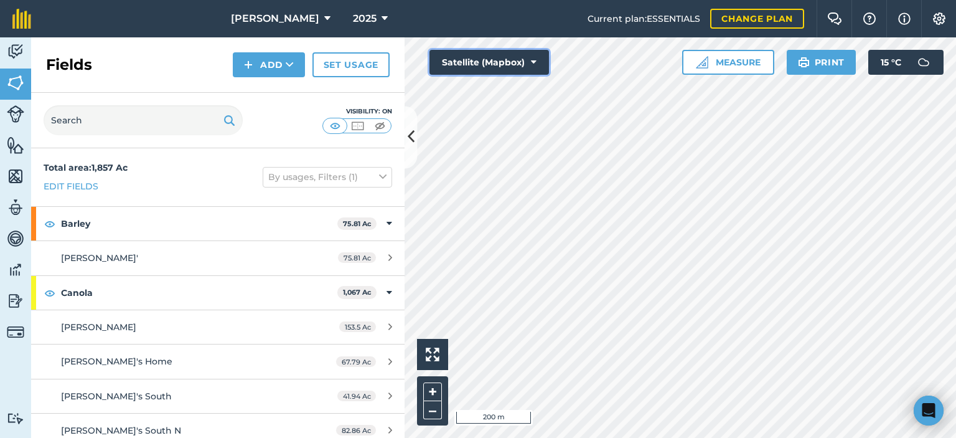
click at [529, 59] on button "Satellite (Mapbox)" at bounding box center [489, 62] width 120 height 25
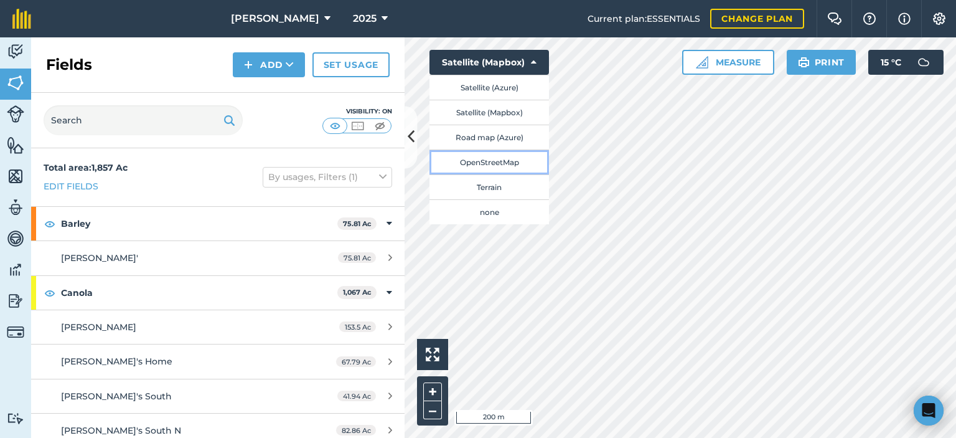
click at [486, 161] on button "OpenStreetMap" at bounding box center [489, 161] width 120 height 25
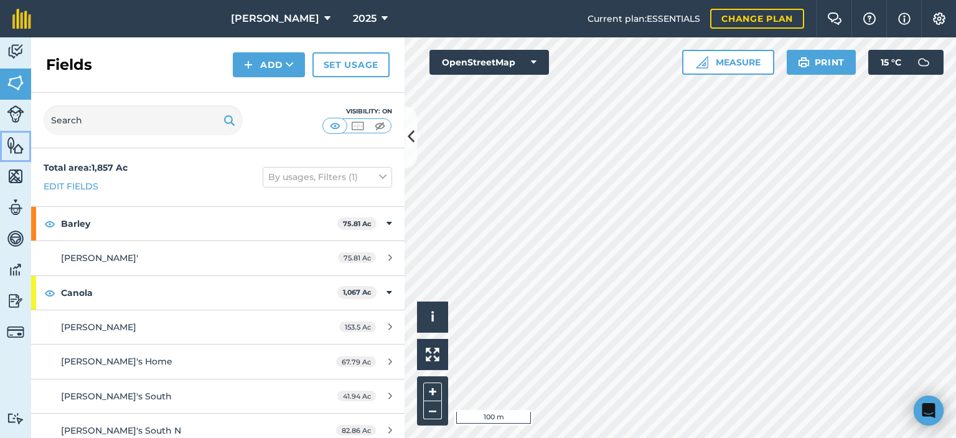
click at [17, 149] on img at bounding box center [15, 145] width 17 height 19
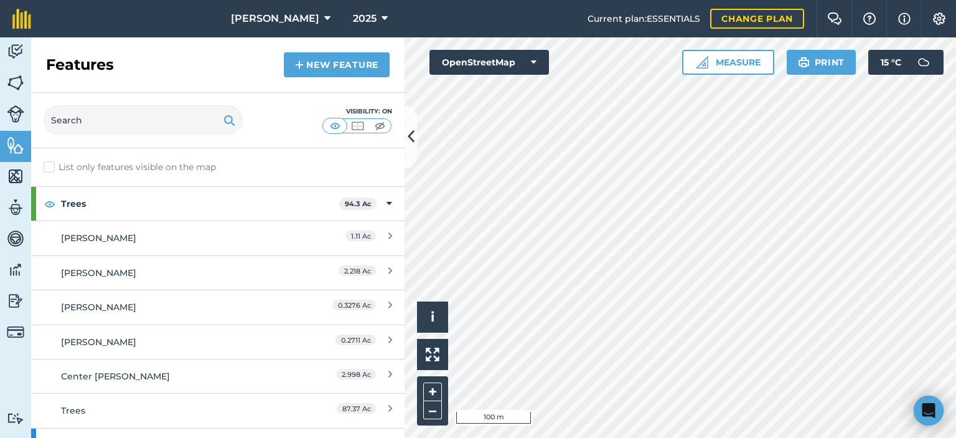
click at [47, 165] on label "List only features visible on the map" at bounding box center [130, 167] width 172 height 13
click at [47, 165] on input "List only features visible on the map" at bounding box center [48, 165] width 8 height 8
checkbox input "true"
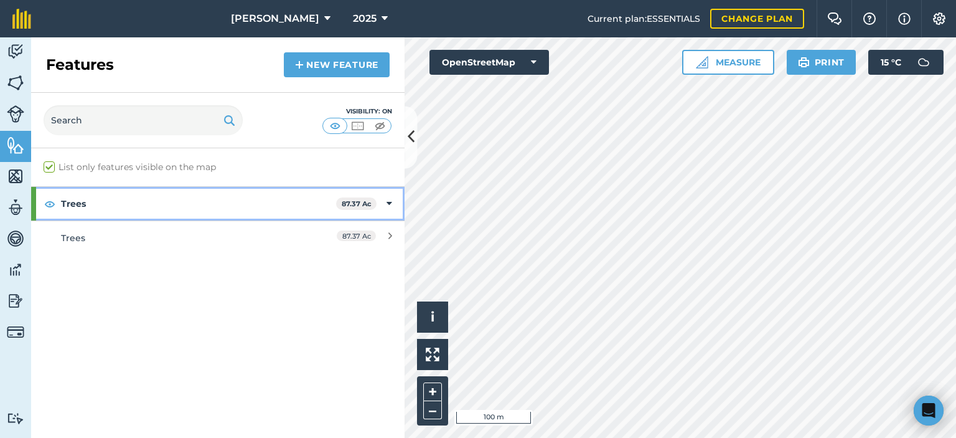
click at [359, 207] on strong "87.37 Ac" at bounding box center [357, 203] width 30 height 9
click at [353, 206] on strong "87.37 Ac" at bounding box center [359, 203] width 30 height 9
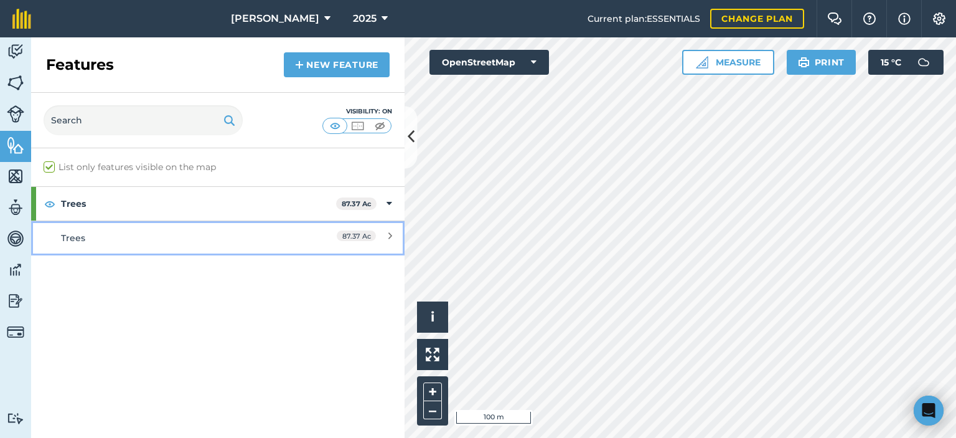
click at [352, 235] on span "87.37 Ac" at bounding box center [356, 235] width 39 height 11
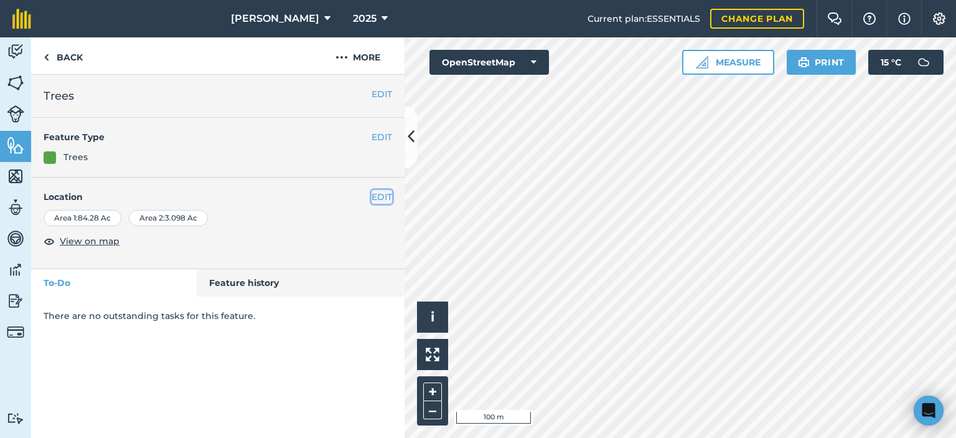
click at [383, 196] on button "EDIT" at bounding box center [382, 197] width 21 height 14
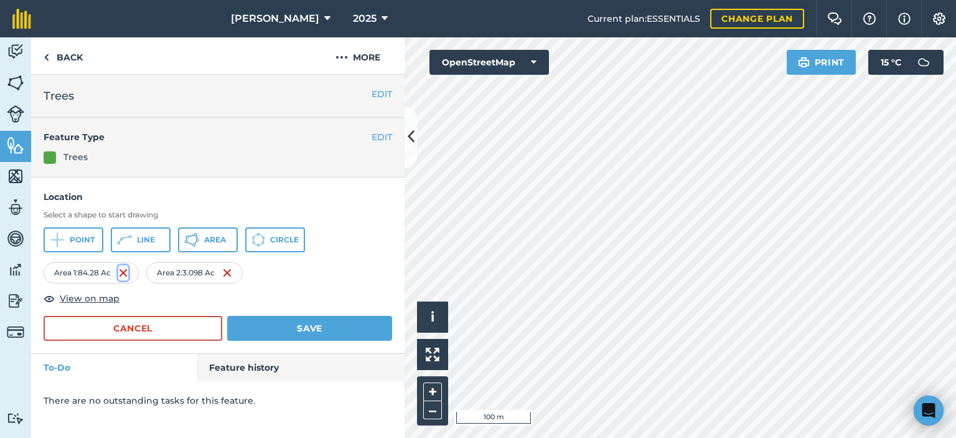
click at [123, 272] on img at bounding box center [123, 272] width 10 height 15
drag, startPoint x: 100, startPoint y: 265, endPoint x: 108, endPoint y: 268, distance: 8.7
click at [103, 266] on div "Area : 3.098 Ac" at bounding box center [89, 272] width 90 height 21
click at [116, 271] on img at bounding box center [118, 272] width 10 height 15
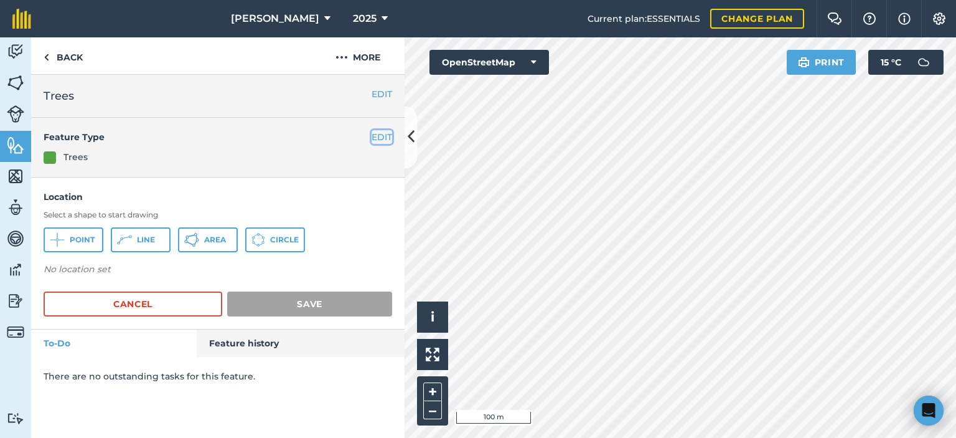
click at [381, 136] on button "EDIT" at bounding box center [382, 137] width 21 height 14
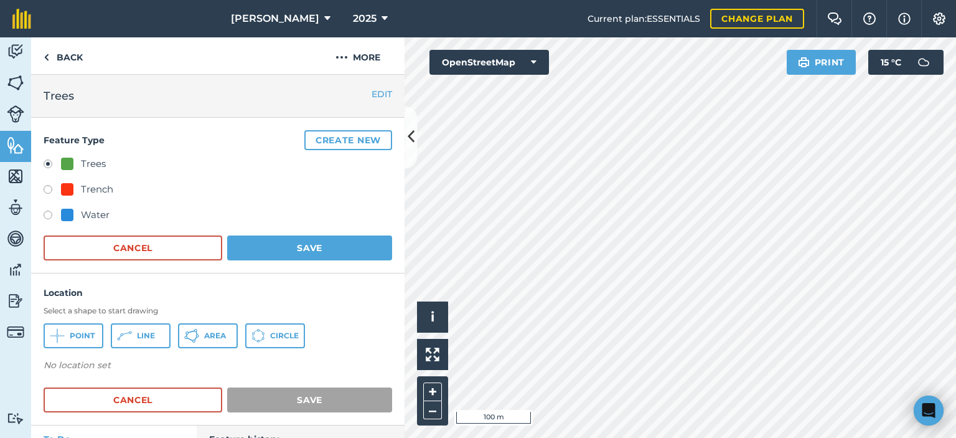
click at [46, 161] on label at bounding box center [52, 165] width 17 height 12
click at [159, 402] on button "Cancel" at bounding box center [133, 399] width 179 height 25
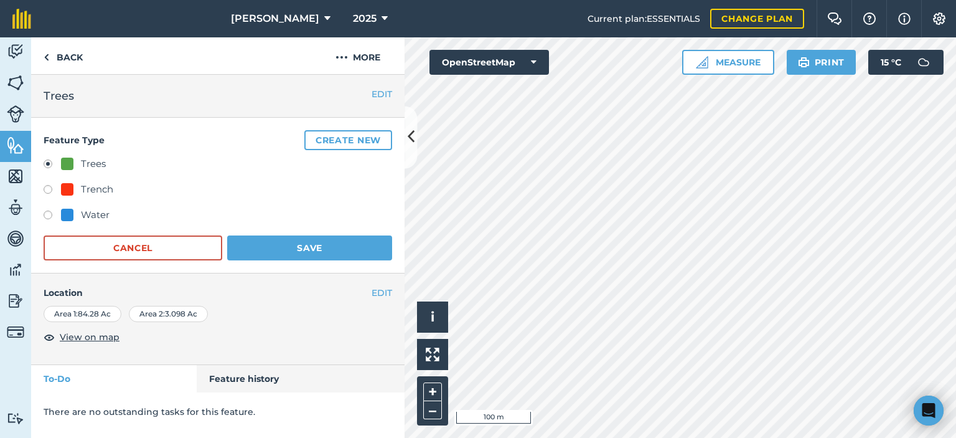
click at [372, 91] on div "EDIT Trees" at bounding box center [218, 95] width 349 height 17
click at [377, 94] on button "EDIT" at bounding box center [382, 94] width 21 height 14
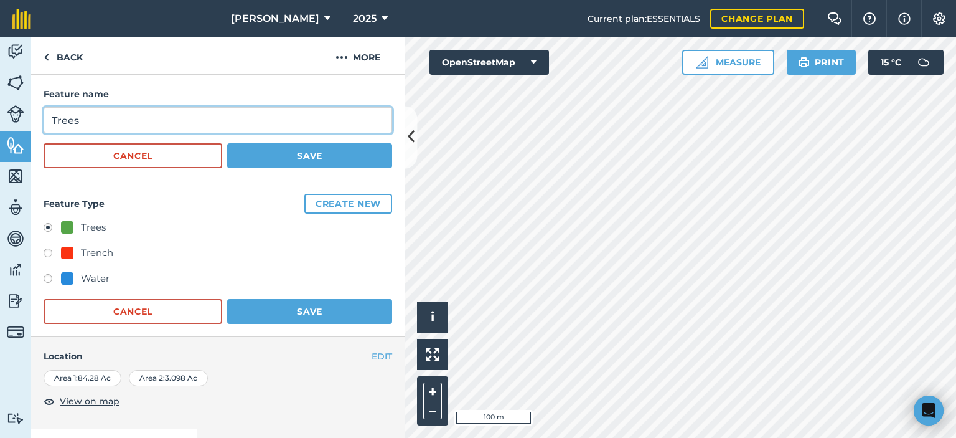
drag, startPoint x: 116, startPoint y: 121, endPoint x: 0, endPoint y: 121, distance: 115.8
click at [0, 121] on div "Activity Fields Livestock Features Maps Team Vehicles Data Reporting Billing Tu…" at bounding box center [478, 237] width 956 height 400
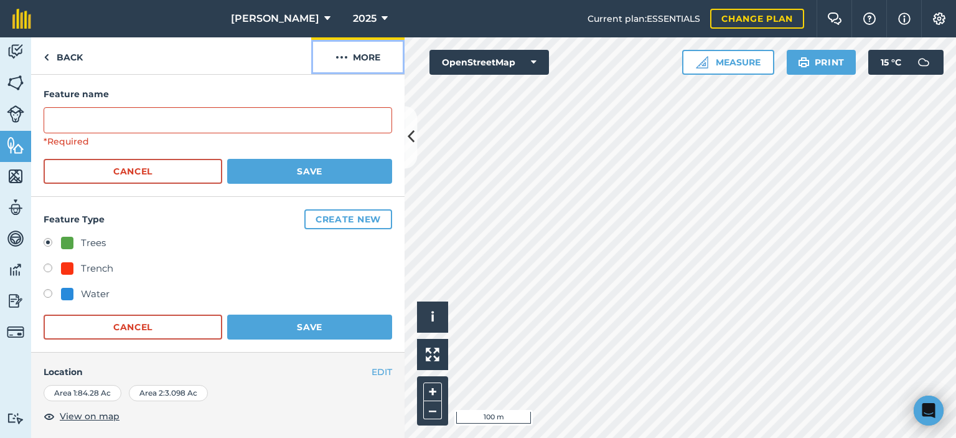
click at [342, 55] on img at bounding box center [341, 57] width 12 height 15
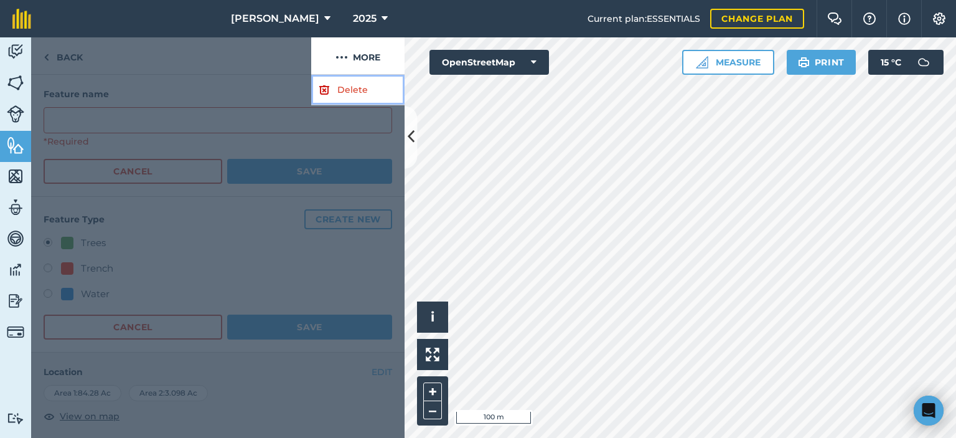
click at [339, 90] on link "Delete" at bounding box center [357, 90] width 93 height 30
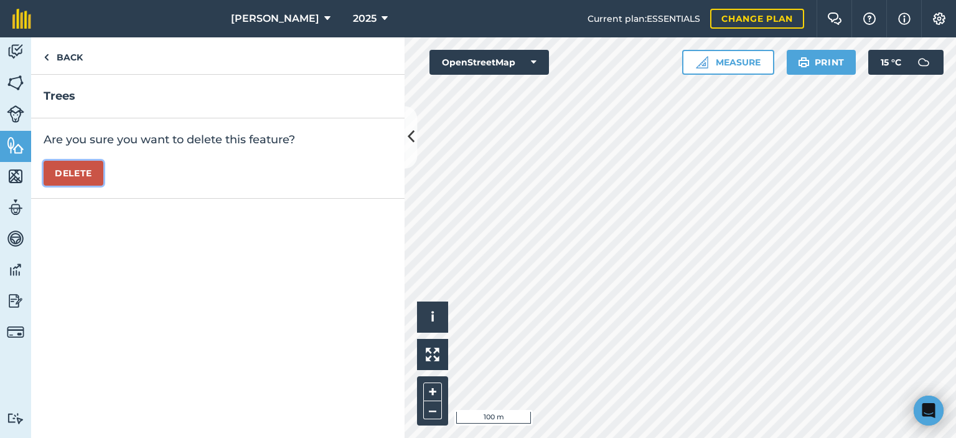
click at [92, 173] on button "Delete" at bounding box center [74, 173] width 60 height 25
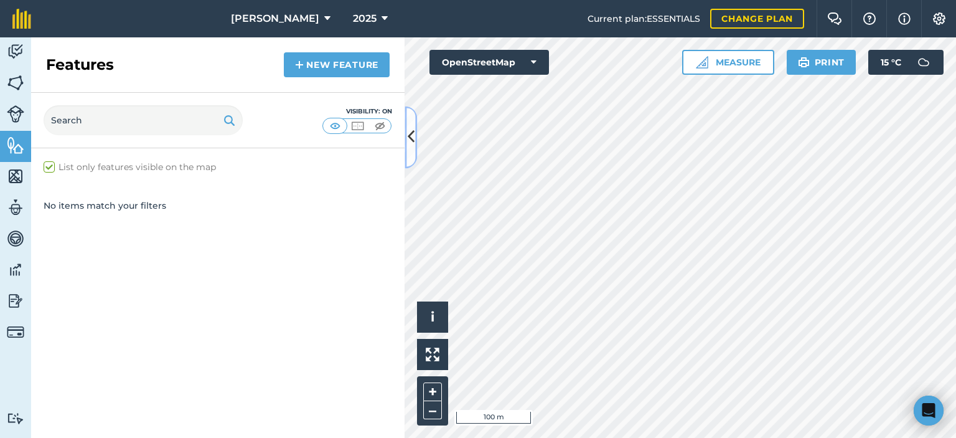
click at [406, 132] on button at bounding box center [411, 137] width 12 height 62
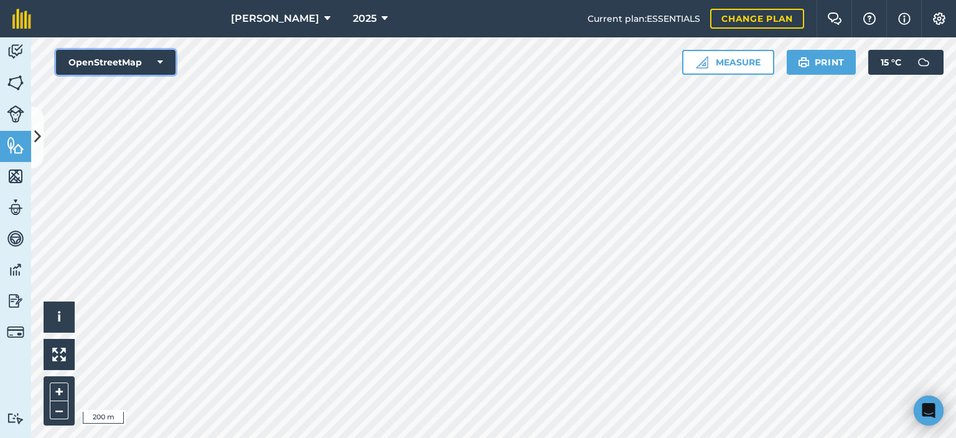
click at [156, 68] on button "OpenStreetMap" at bounding box center [116, 62] width 120 height 25
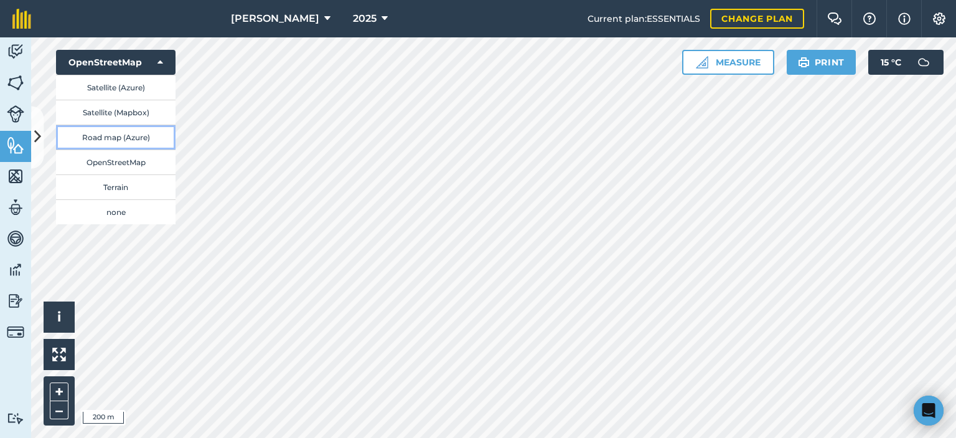
click at [140, 138] on button "Road map (Azure)" at bounding box center [116, 136] width 120 height 25
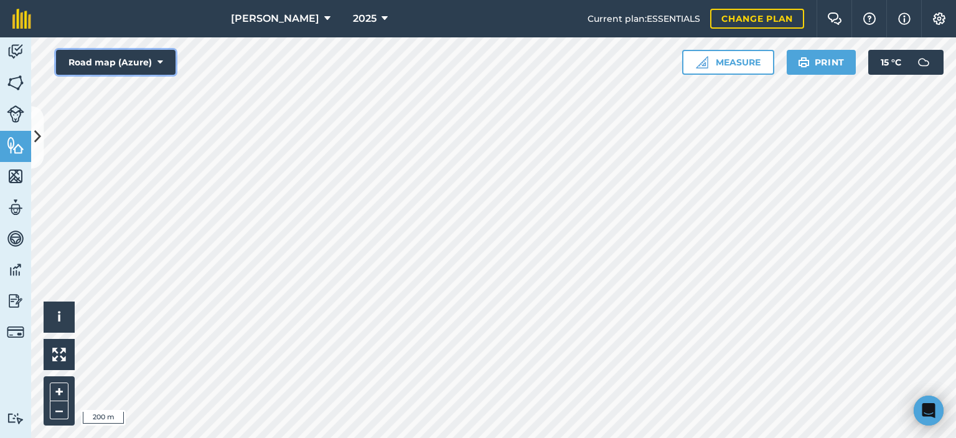
click at [163, 62] on button "Road map (Azure)" at bounding box center [116, 62] width 120 height 25
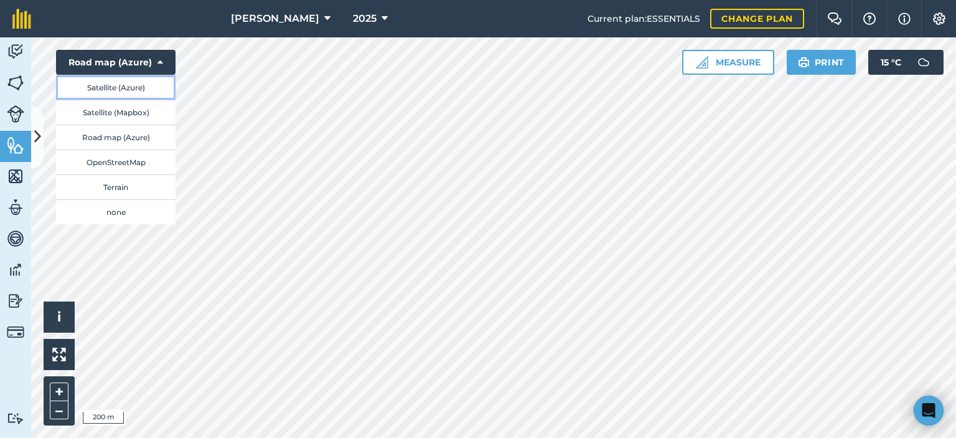
click at [110, 88] on button "Satellite (Azure)" at bounding box center [116, 87] width 120 height 25
